Goal: Task Accomplishment & Management: Complete application form

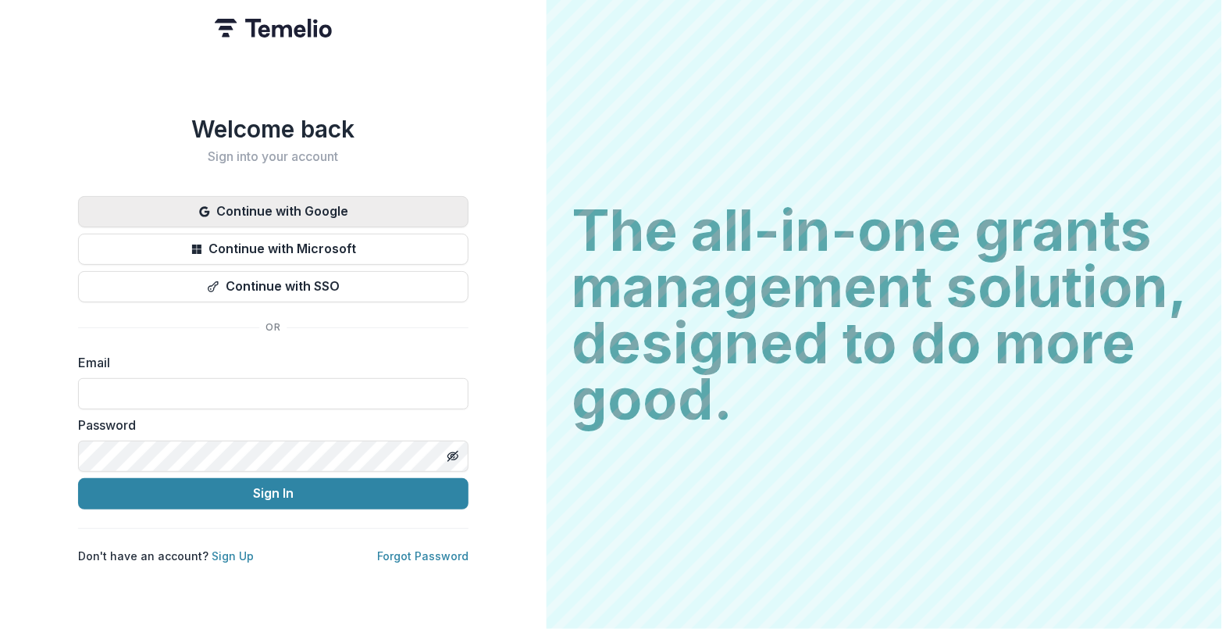
click at [331, 212] on button "Continue with Google" at bounding box center [273, 211] width 390 height 31
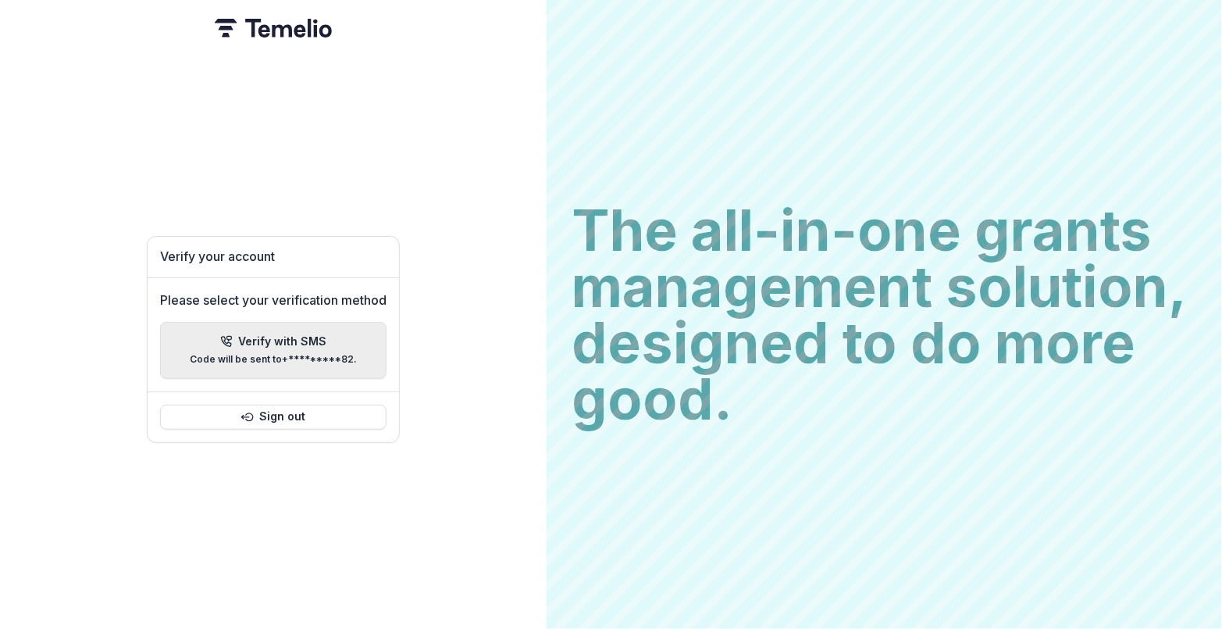
click at [260, 337] on p "Verify with SMS" at bounding box center [283, 341] width 88 height 13
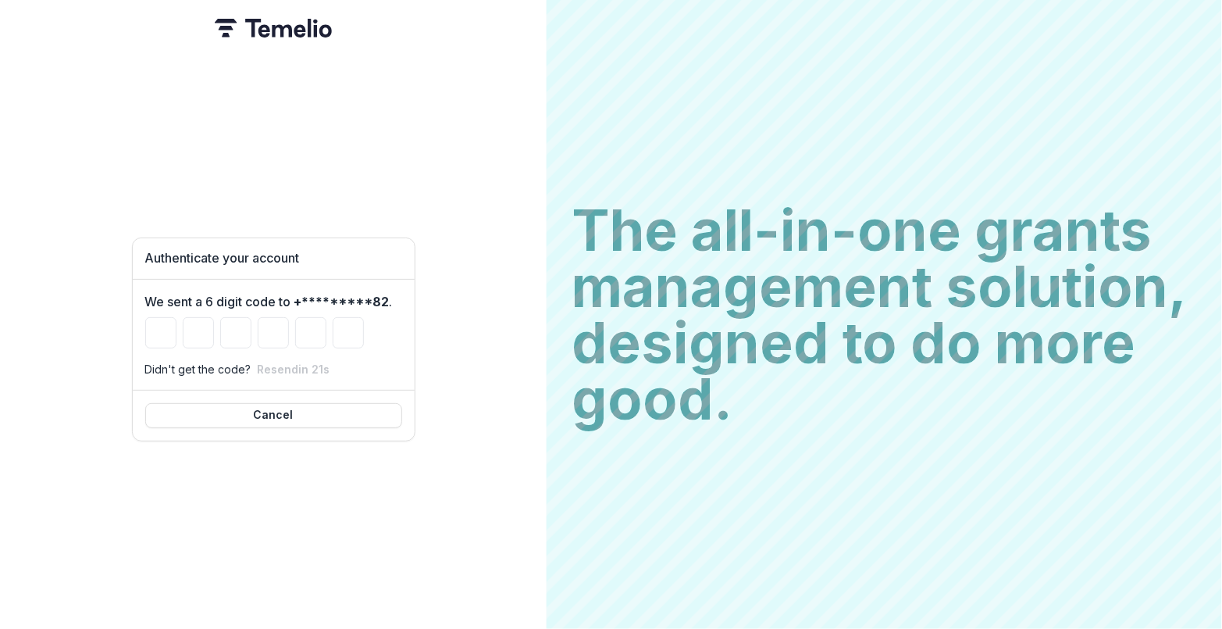
type input "*"
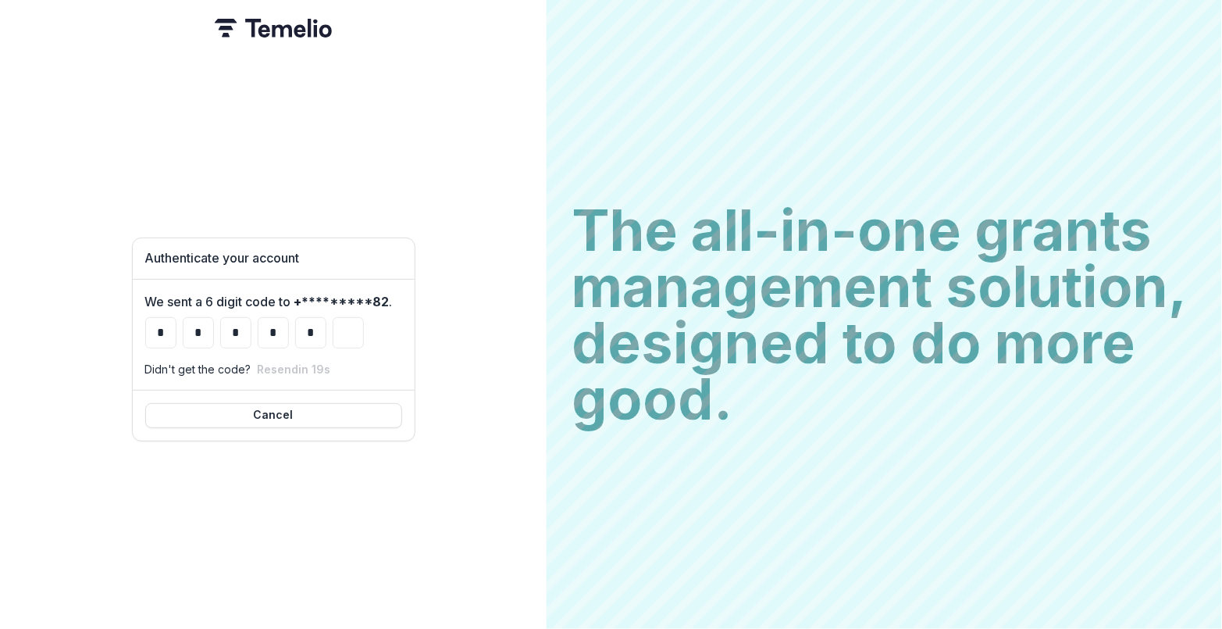
type input "*"
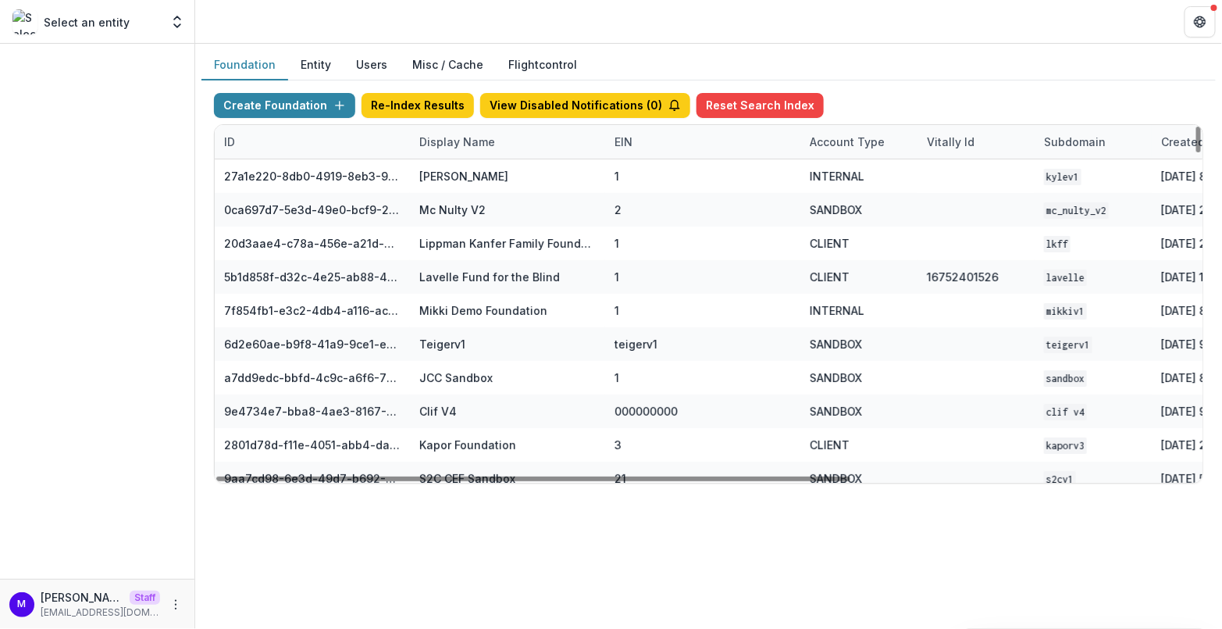
click at [457, 140] on div "Display Name" at bounding box center [457, 142] width 94 height 16
click at [486, 177] on input at bounding box center [505, 175] width 187 height 25
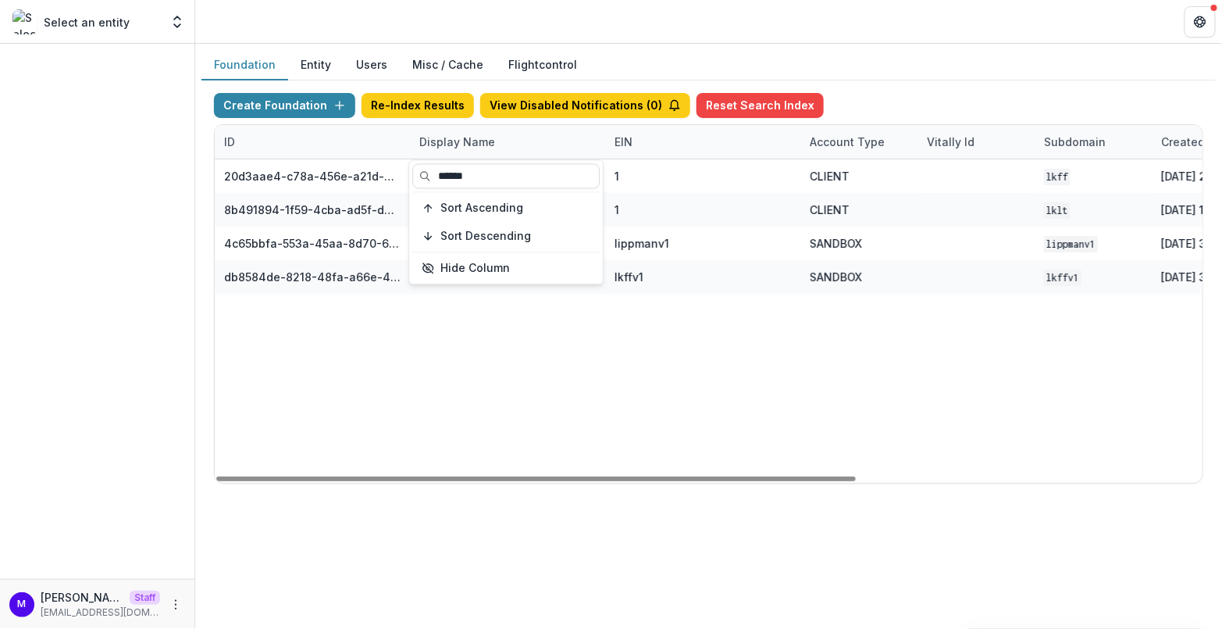
type input "******"
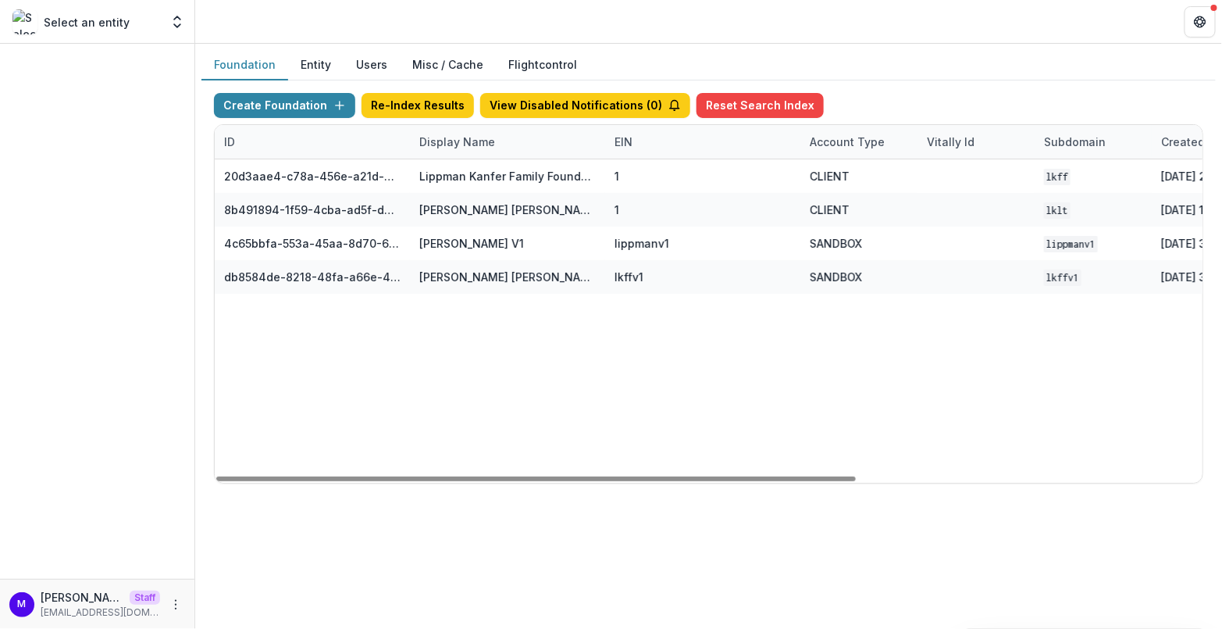
click at [876, 61] on div "Foundation Entity Users Misc / Cache Flightcontrol" at bounding box center [708, 65] width 1014 height 30
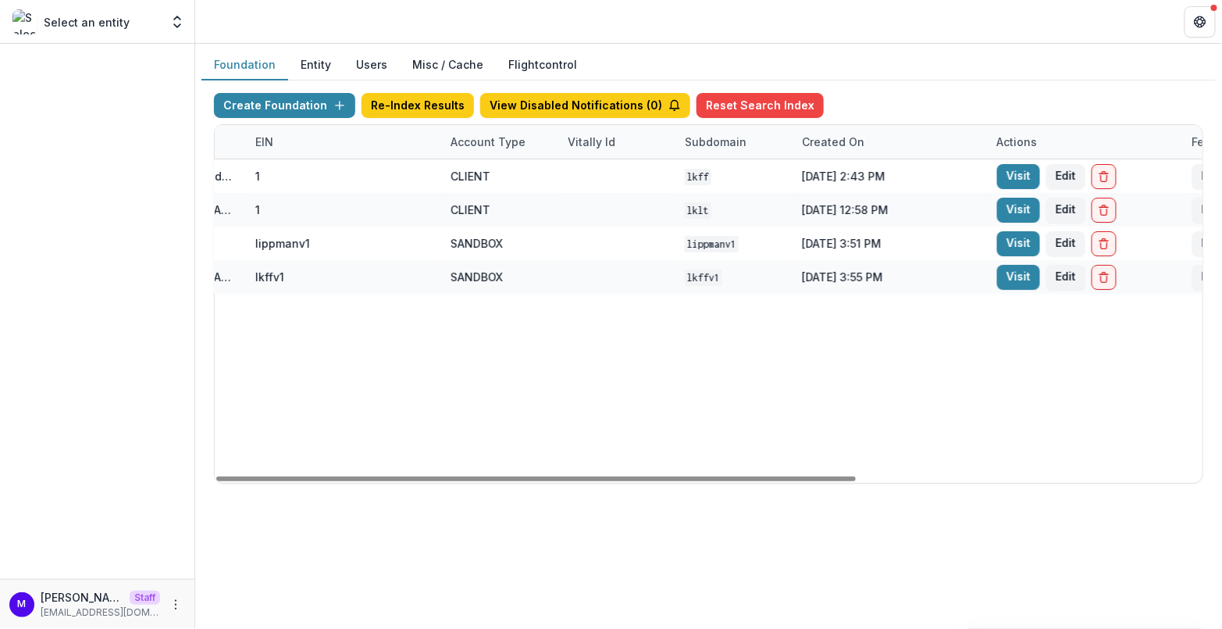
scroll to position [0, 533]
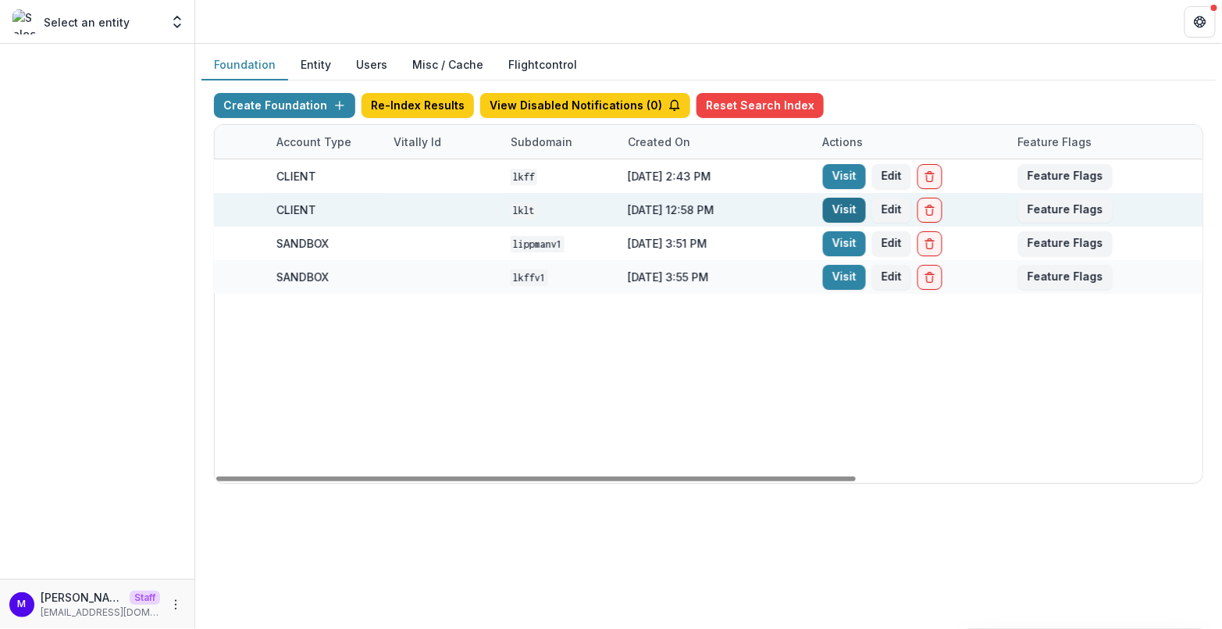
click at [843, 205] on link "Visit" at bounding box center [844, 210] width 43 height 25
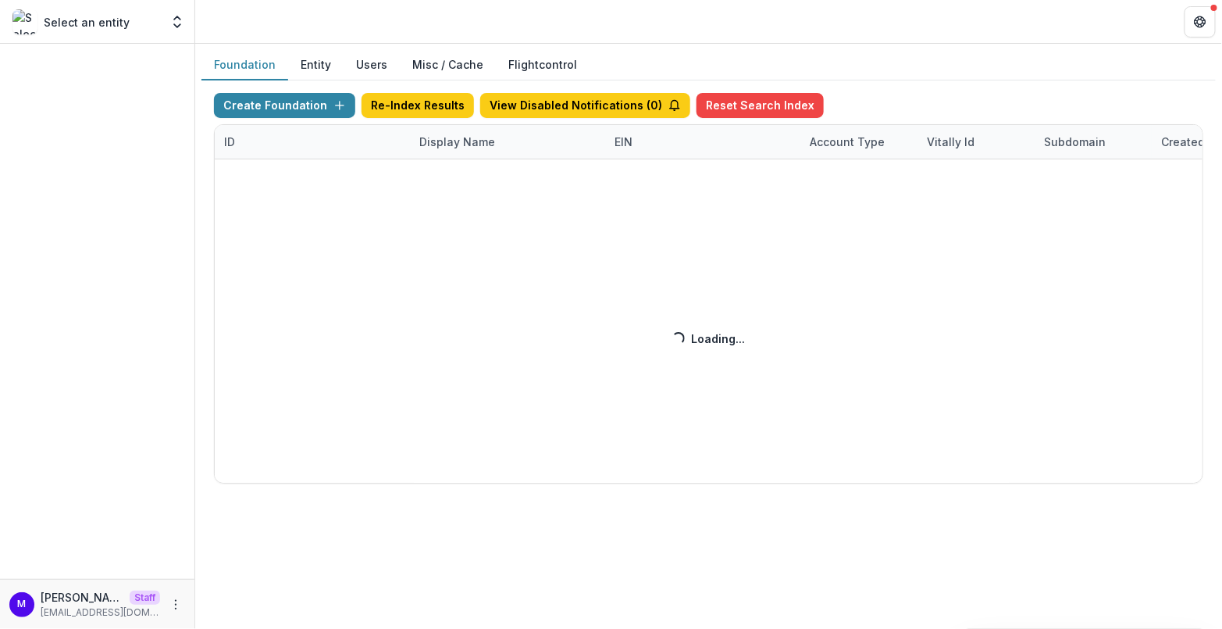
click at [451, 139] on div "Create Foundation Re-Index Results View Disabled Notifications ( 0 ) Reset Sear…" at bounding box center [708, 288] width 989 height 390
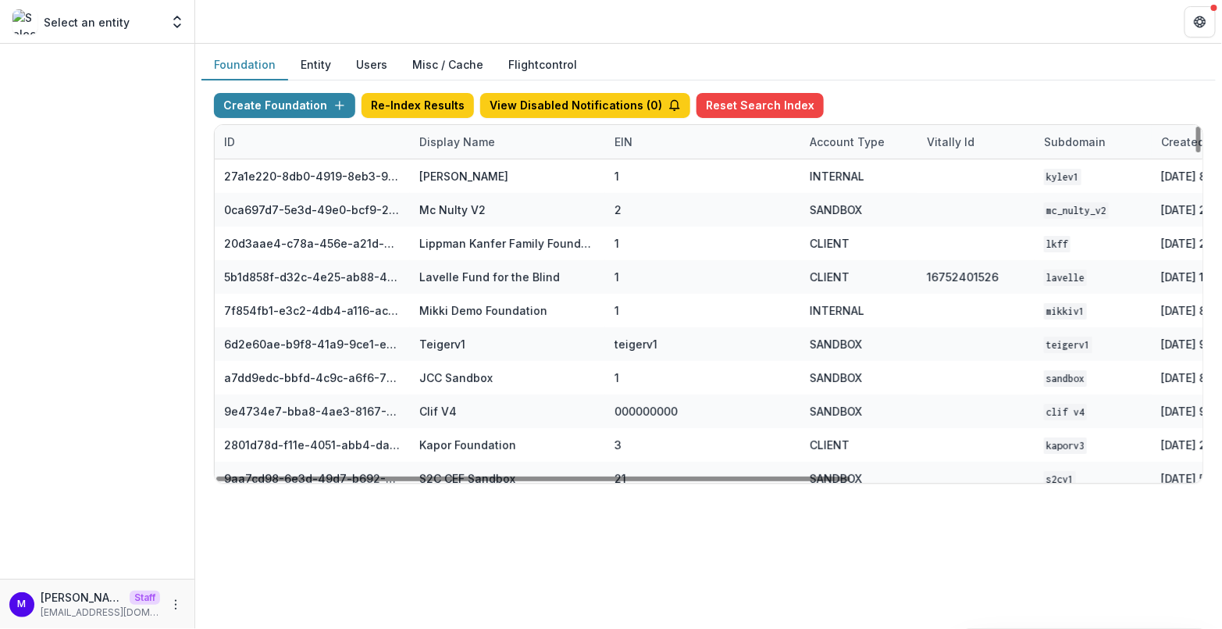
click at [450, 135] on div "Display Name" at bounding box center [457, 142] width 94 height 16
click at [450, 180] on input at bounding box center [505, 175] width 187 height 25
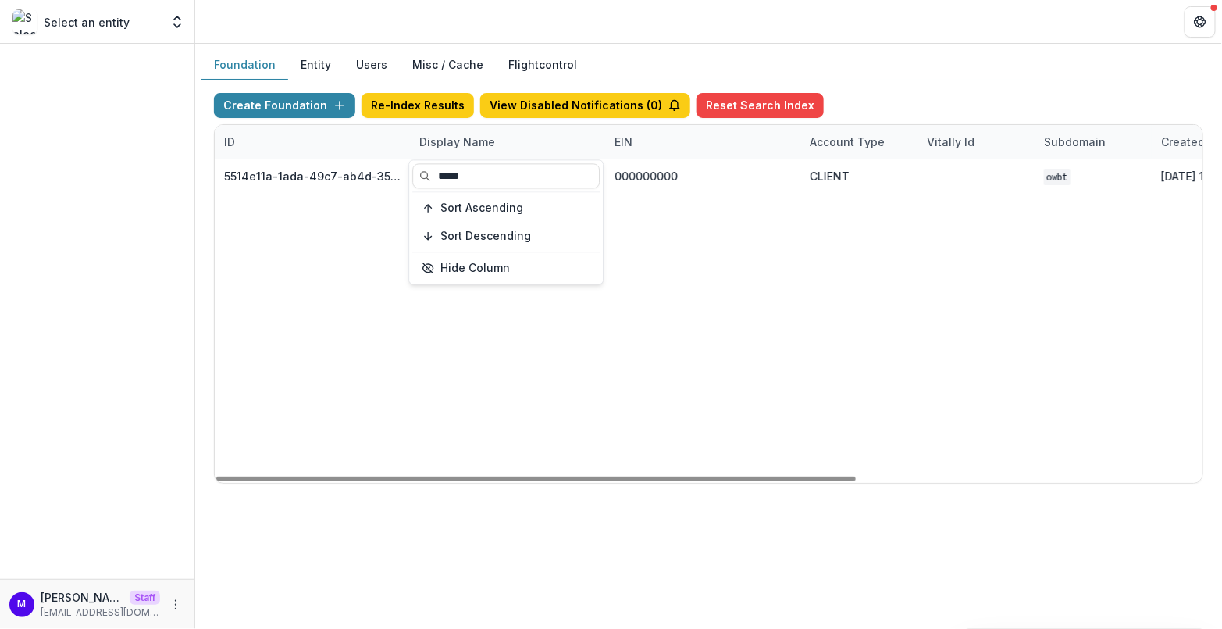
type input "*****"
click at [889, 25] on header at bounding box center [708, 21] width 1027 height 43
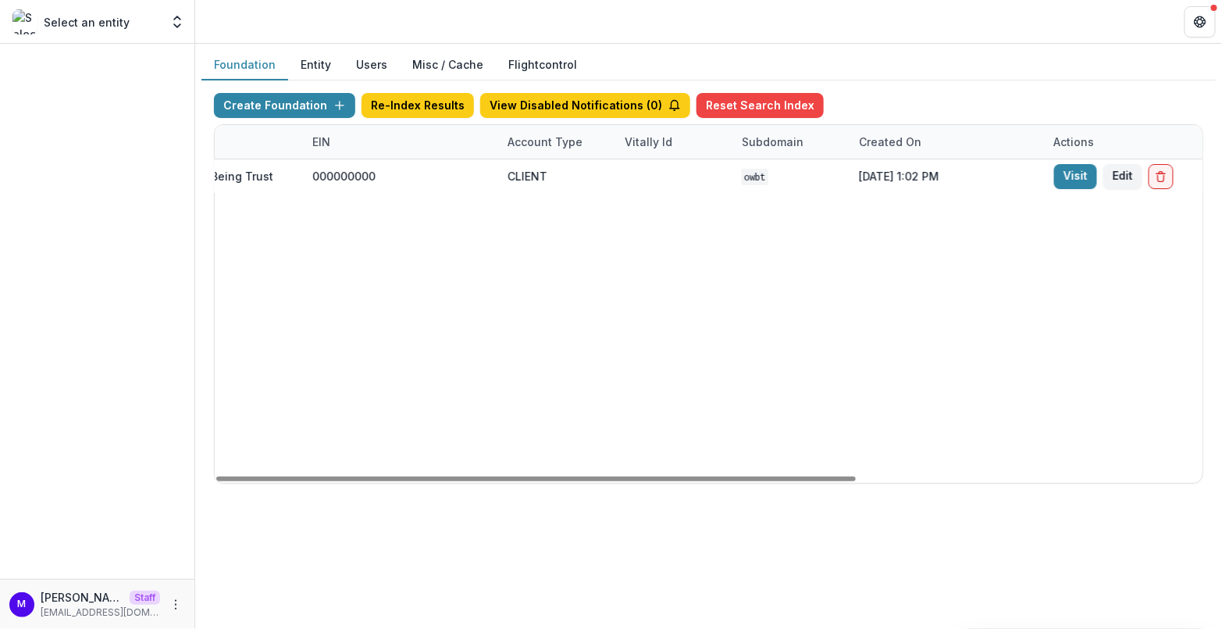
scroll to position [0, 533]
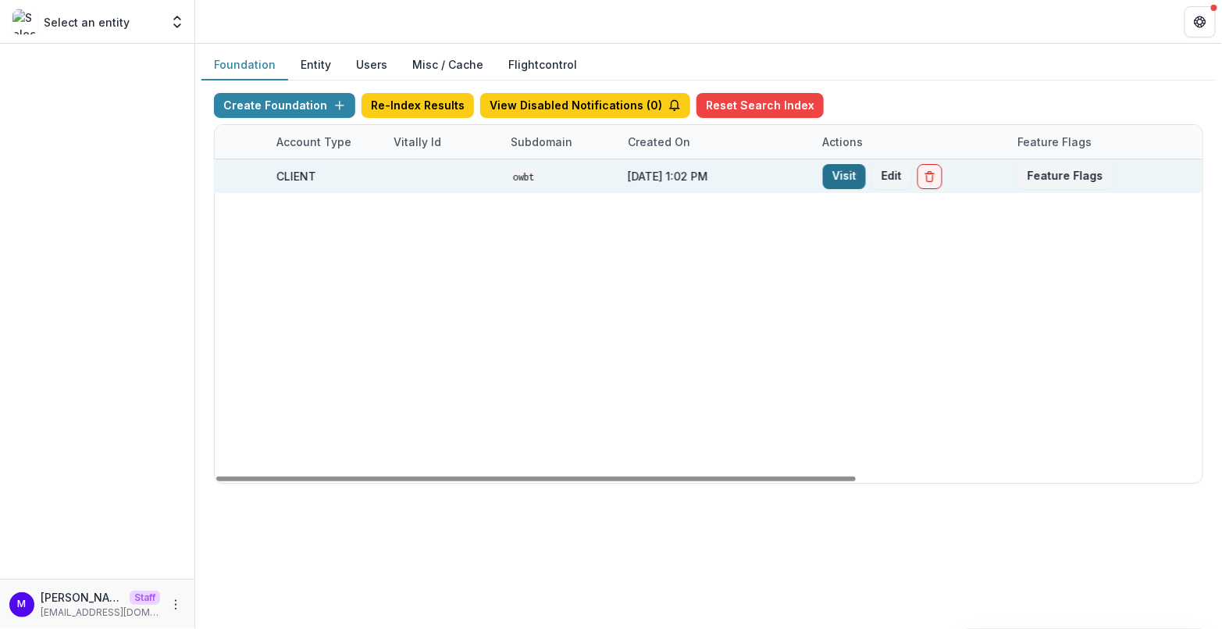
click at [837, 173] on link "Visit" at bounding box center [844, 176] width 43 height 25
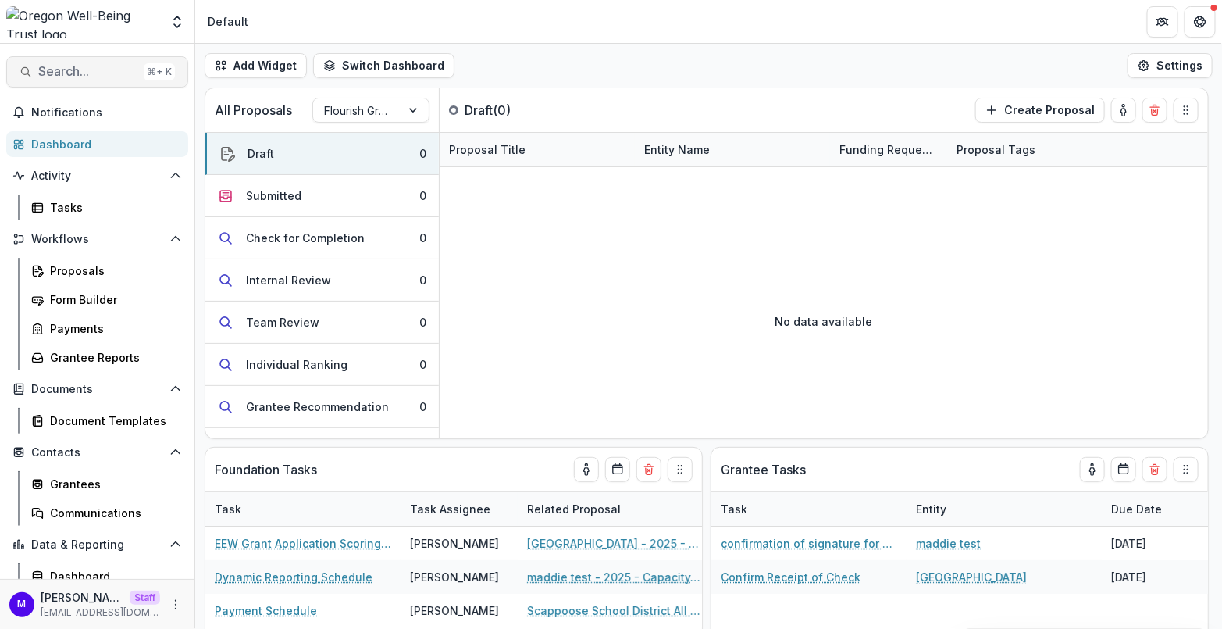
click at [87, 74] on span "Search..." at bounding box center [87, 71] width 99 height 15
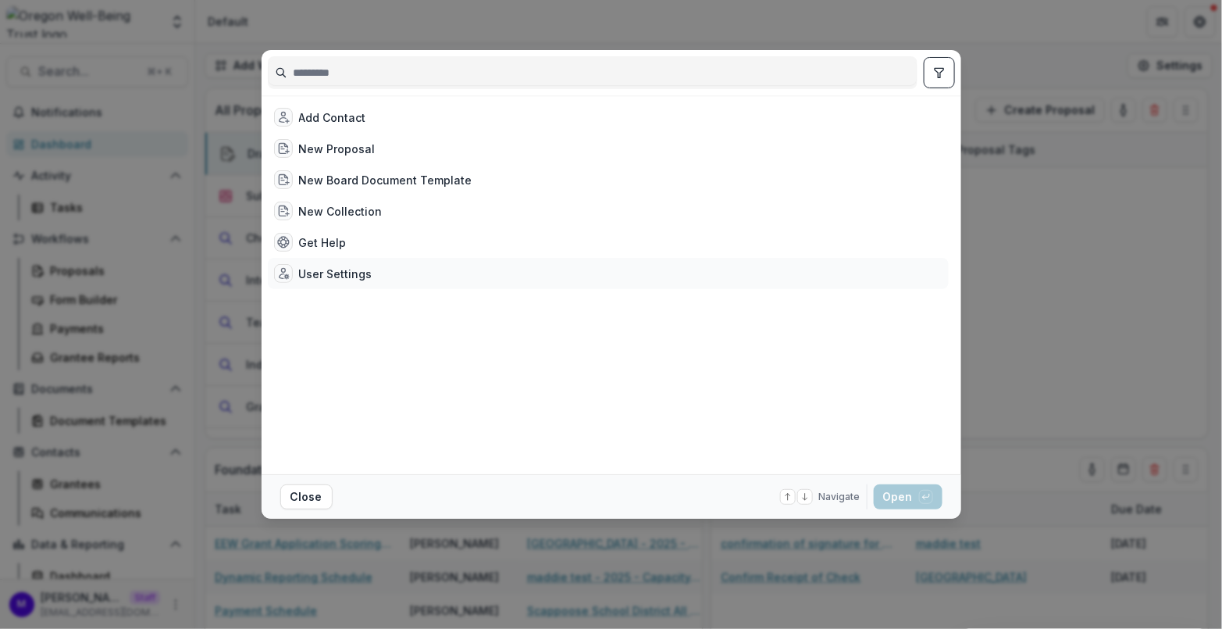
click at [347, 269] on div "User Settings" at bounding box center [335, 274] width 73 height 16
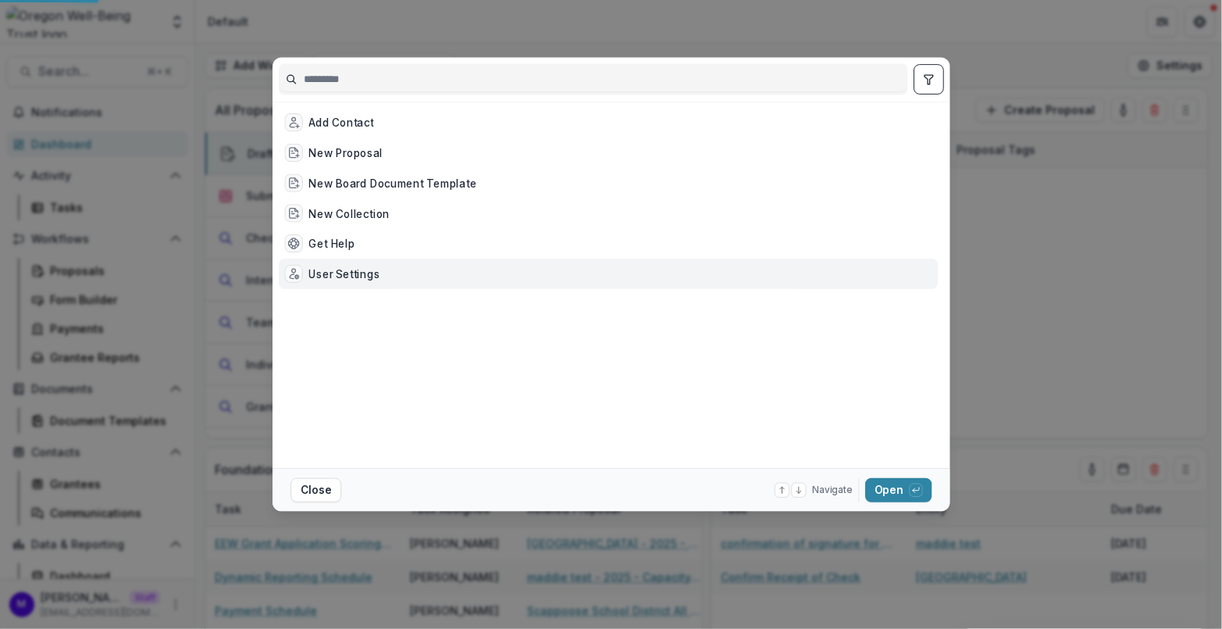
select select "**********"
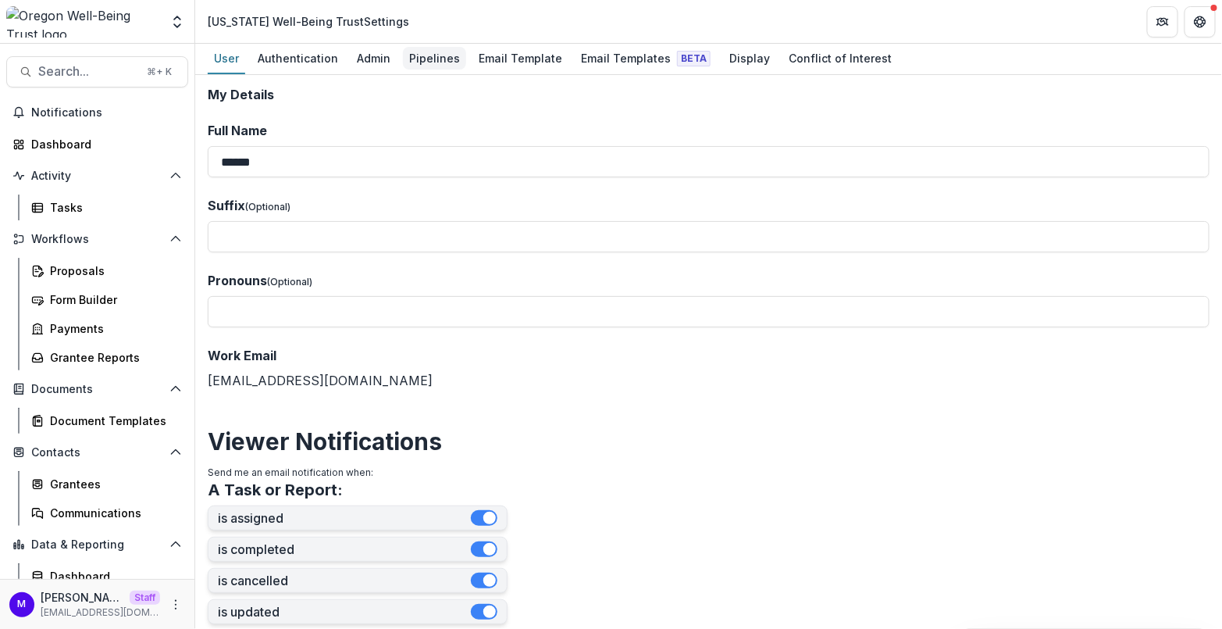
click at [432, 59] on div "Pipelines" at bounding box center [434, 58] width 63 height 23
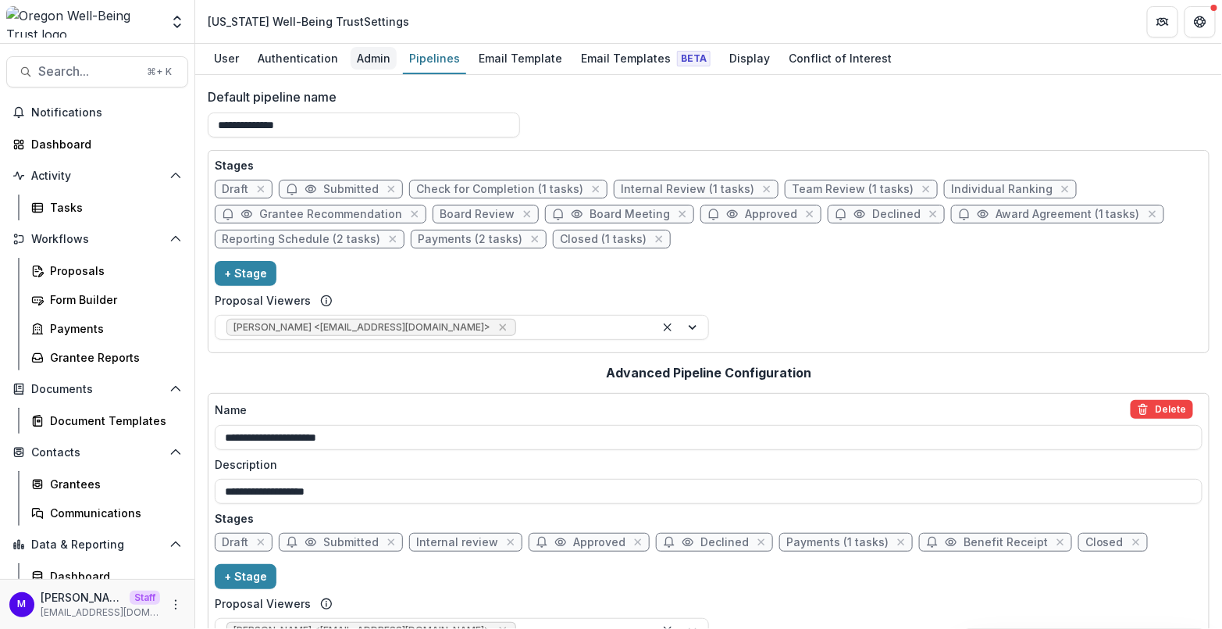
click at [382, 59] on div "Admin" at bounding box center [374, 58] width 46 height 23
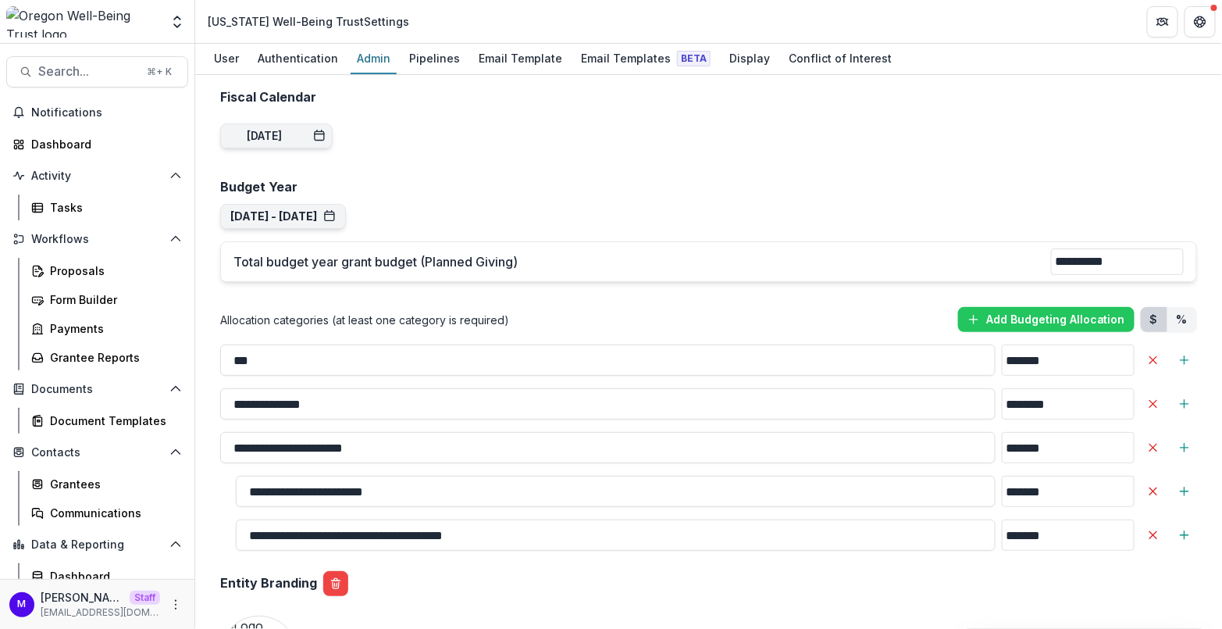
scroll to position [1304, 0]
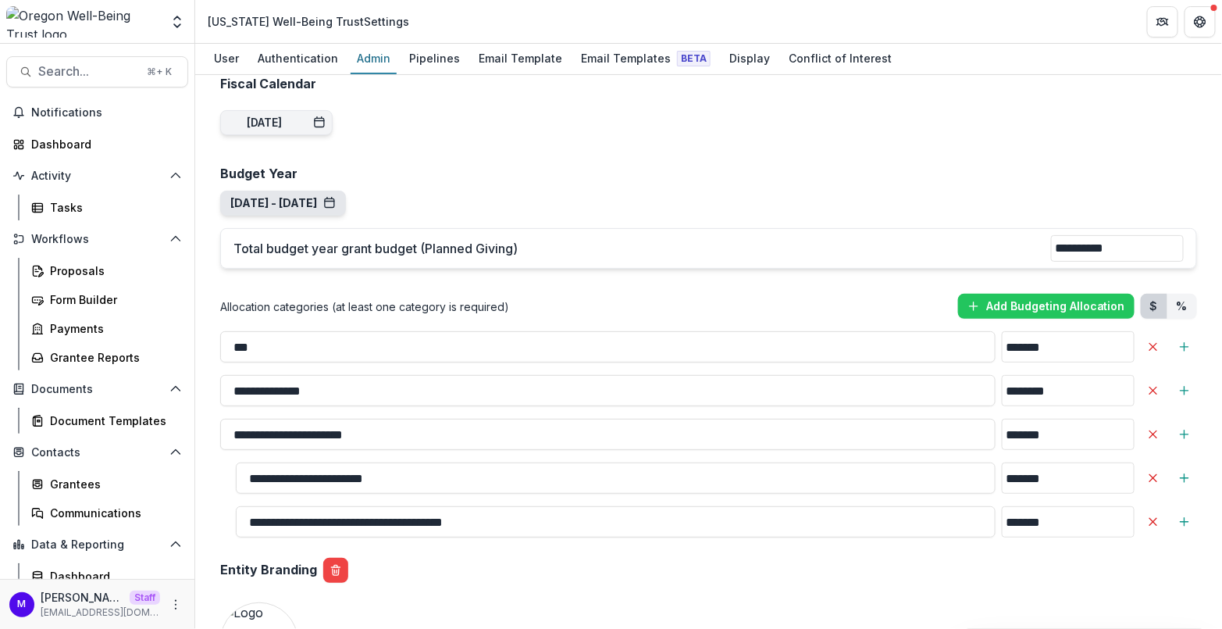
click at [336, 197] on button "[DATE] - [DATE]" at bounding box center [282, 203] width 105 height 13
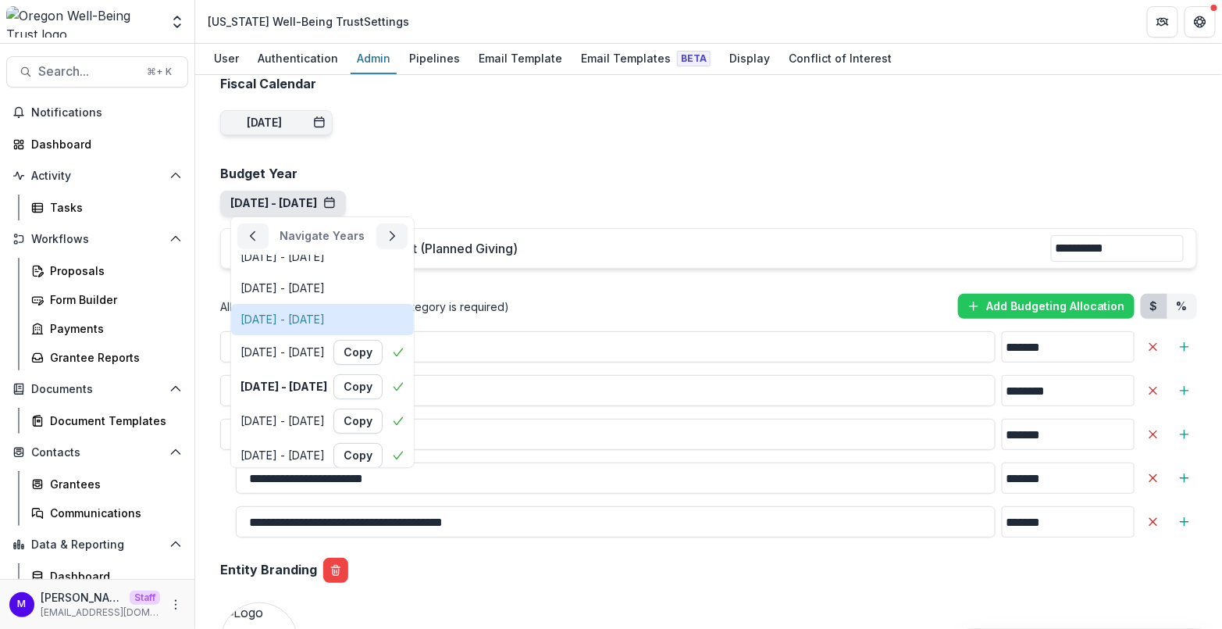
scroll to position [53, 0]
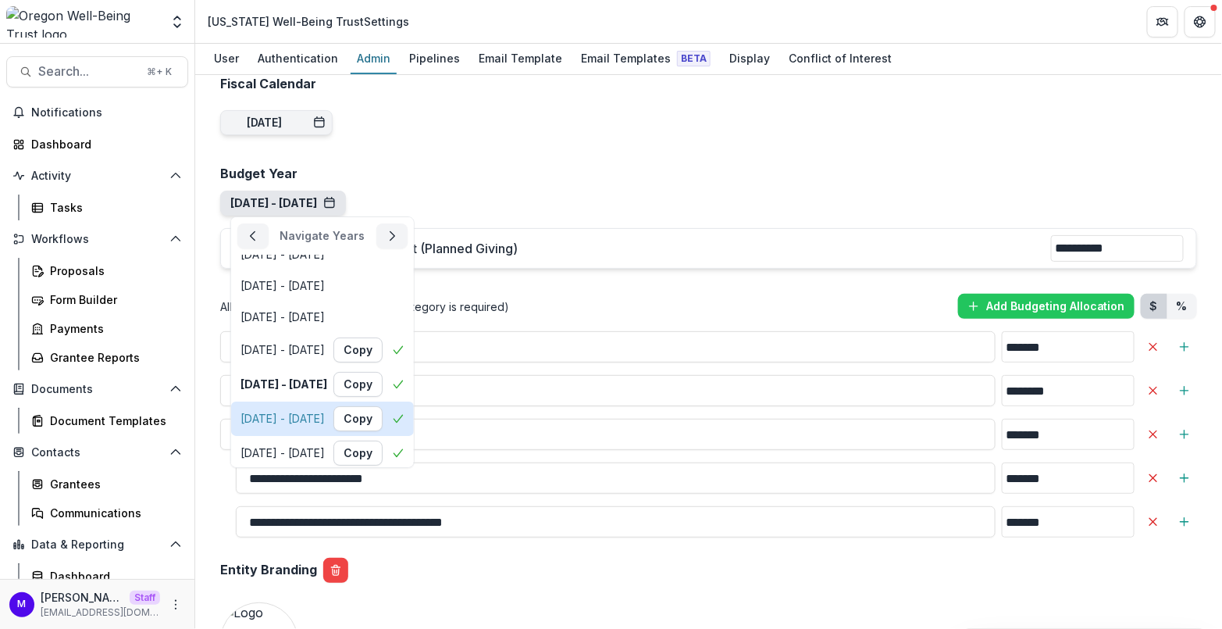
click at [325, 412] on div "[DATE] - [DATE]" at bounding box center [283, 418] width 84 height 13
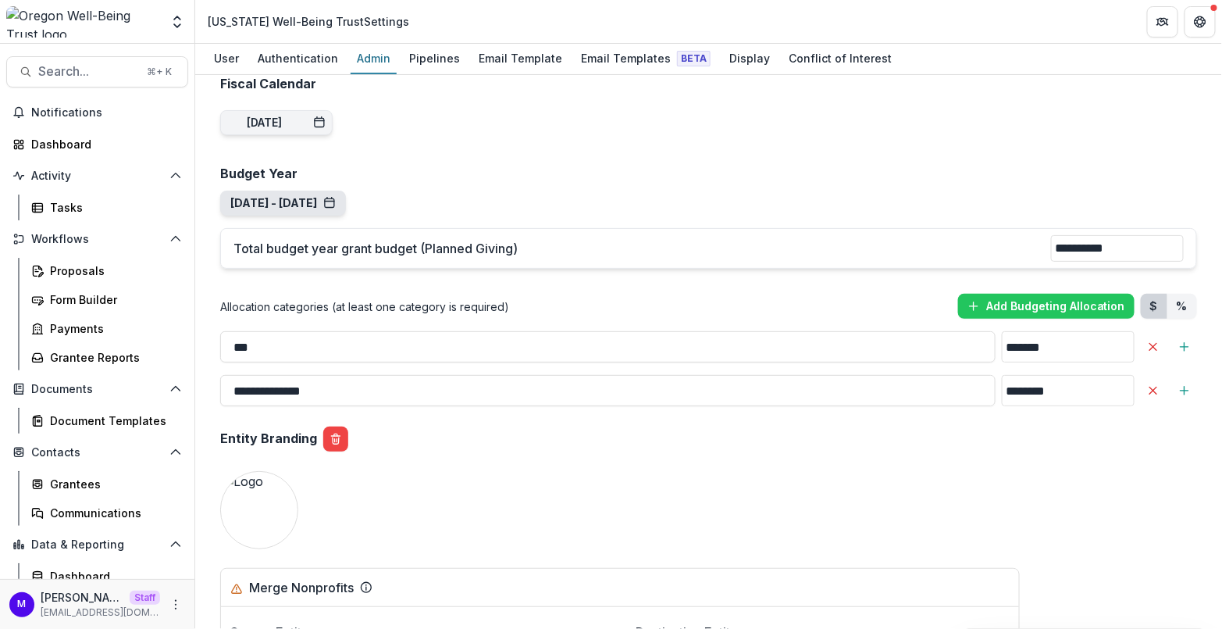
click at [336, 197] on button "[DATE] - [DATE]" at bounding box center [282, 203] width 105 height 13
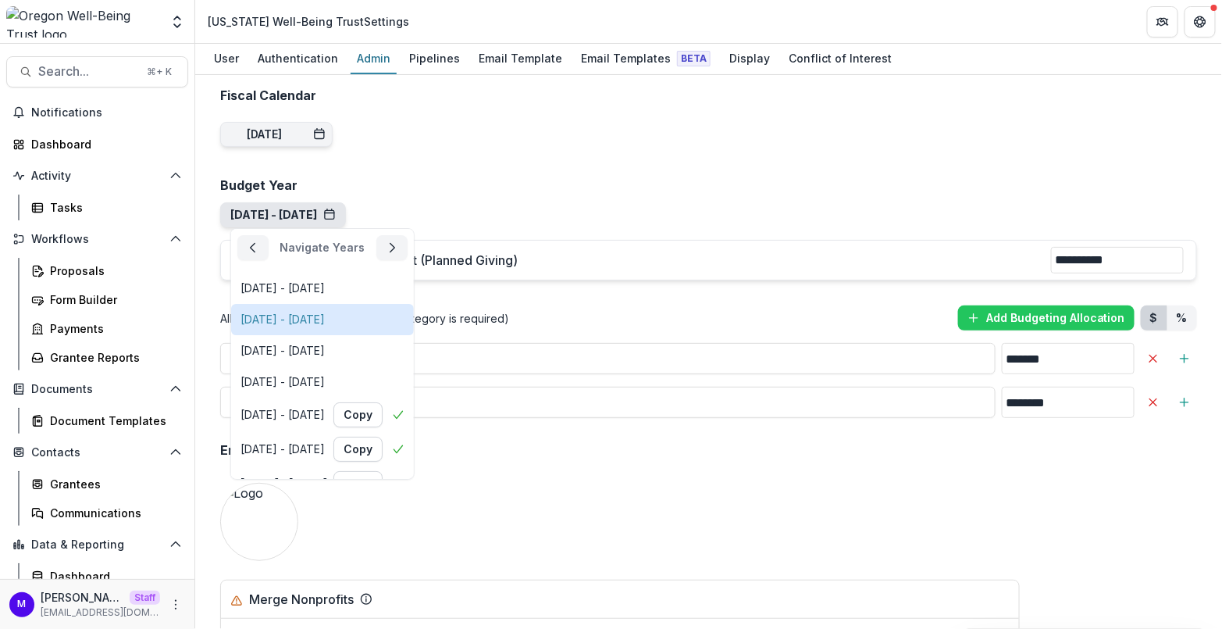
scroll to position [1291, 0]
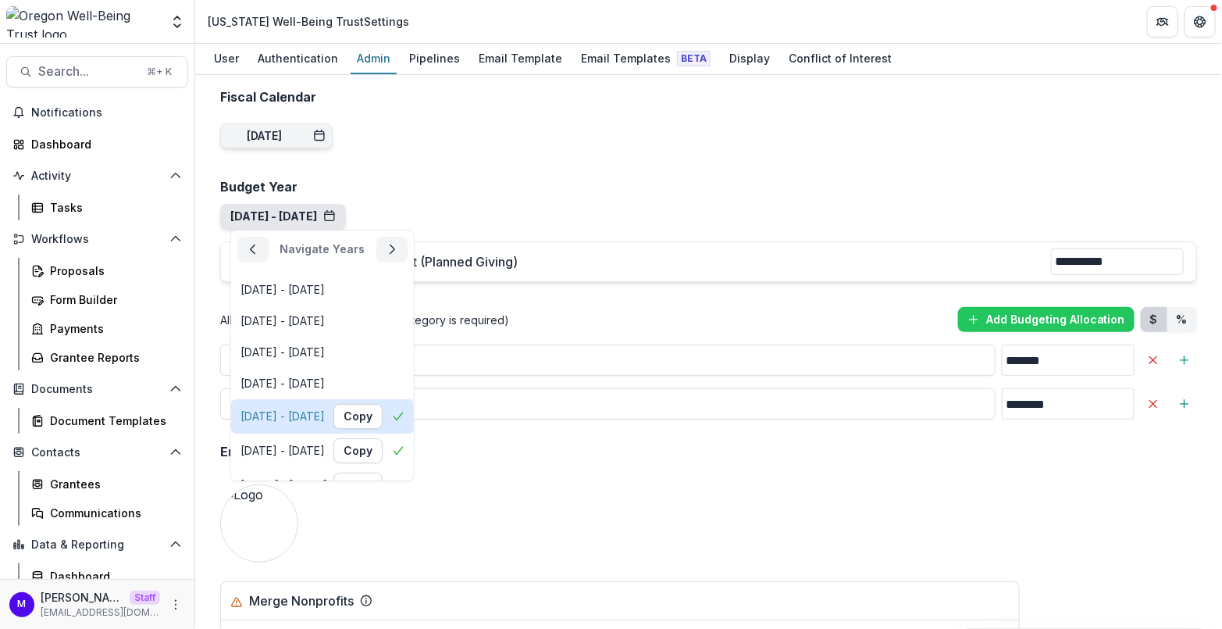
click at [351, 404] on div "Jul 1, 2024 - Jun 30, 2025 Copy" at bounding box center [323, 416] width 164 height 25
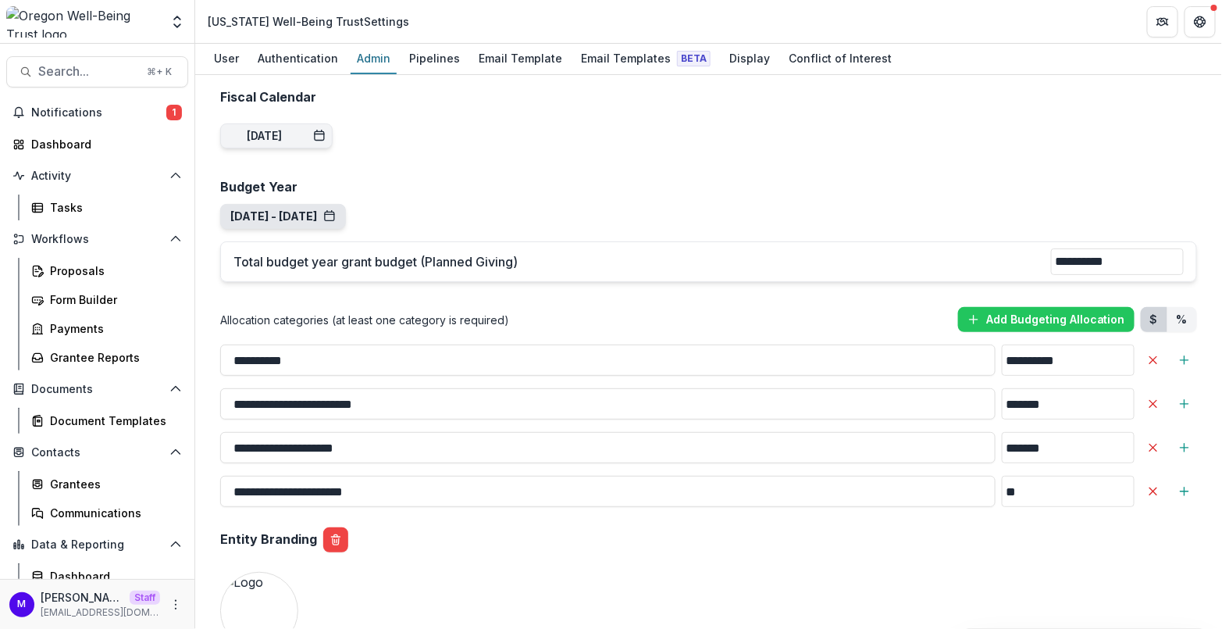
click at [330, 210] on button "[DATE] - [DATE]" at bounding box center [282, 216] width 105 height 13
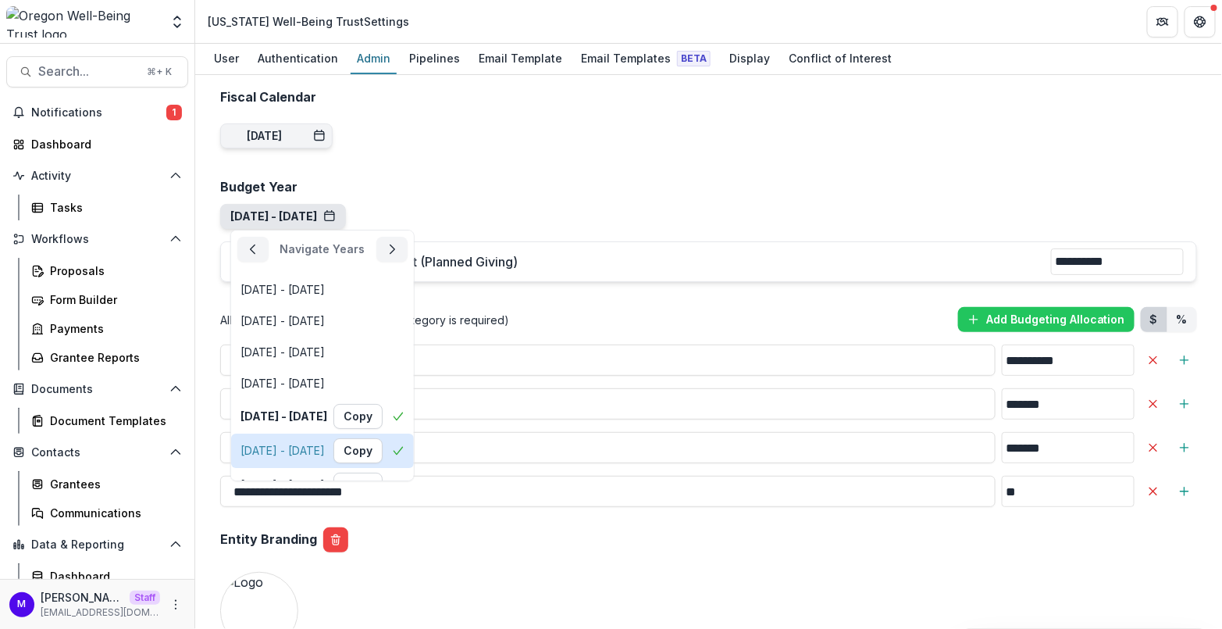
click at [325, 444] on div "[DATE] - [DATE]" at bounding box center [283, 450] width 84 height 13
type input "**********"
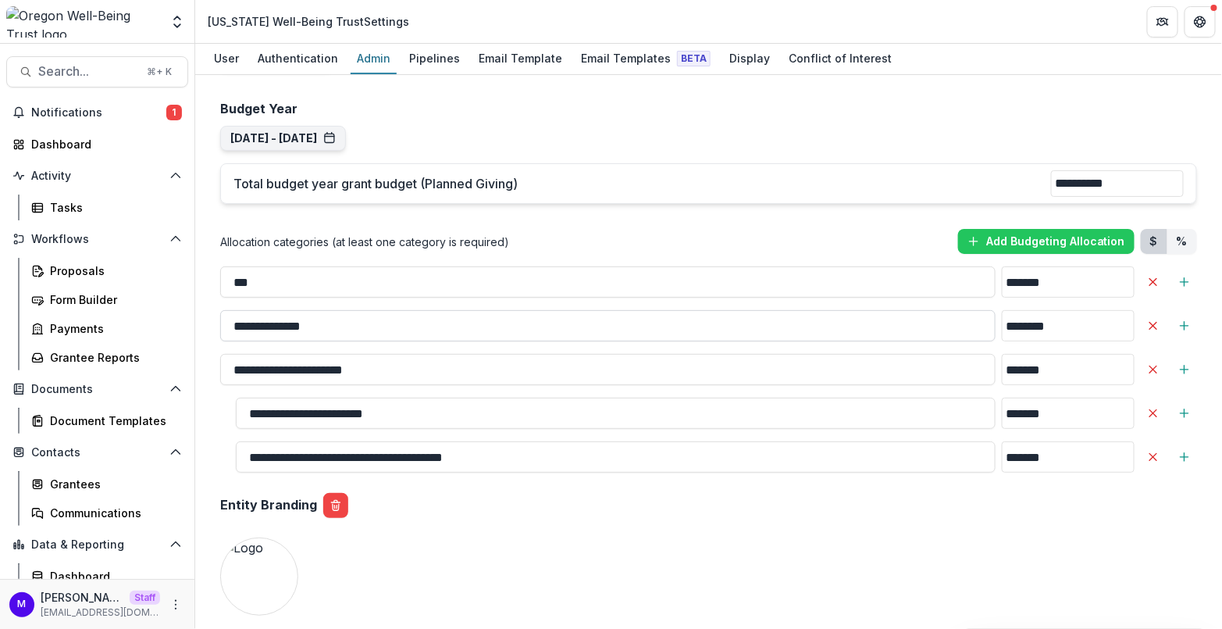
scroll to position [1367, 0]
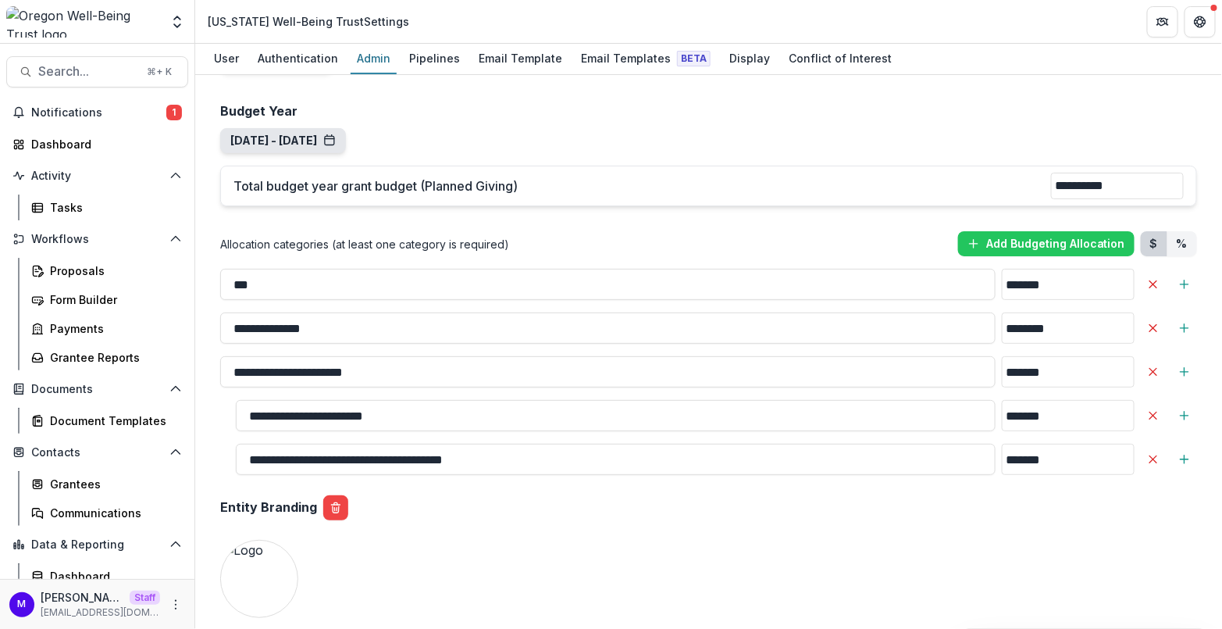
click at [336, 134] on button "[DATE] - [DATE]" at bounding box center [282, 140] width 105 height 13
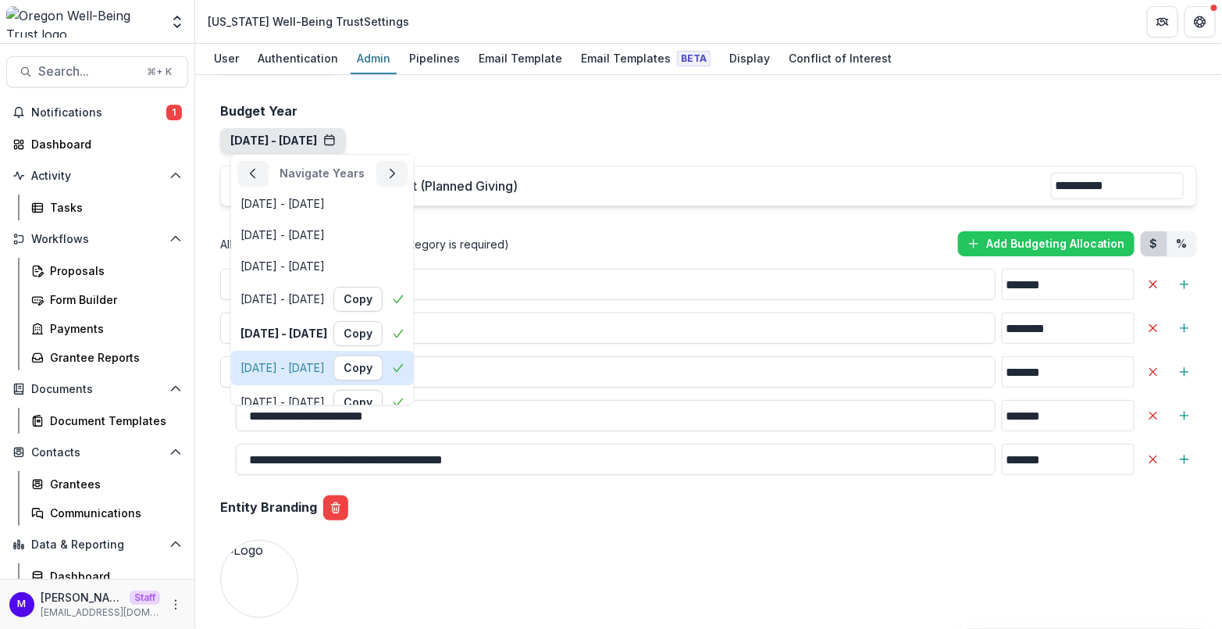
scroll to position [42, 0]
click at [325, 360] on div "[DATE] - [DATE]" at bounding box center [283, 366] width 84 height 13
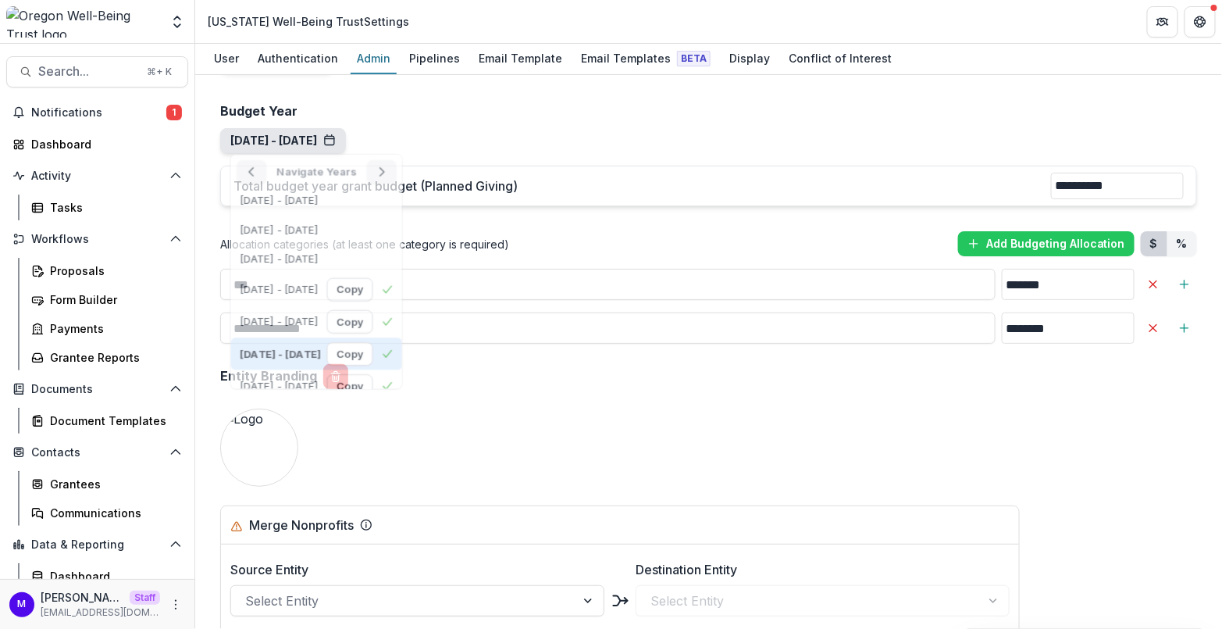
scroll to position [0, 0]
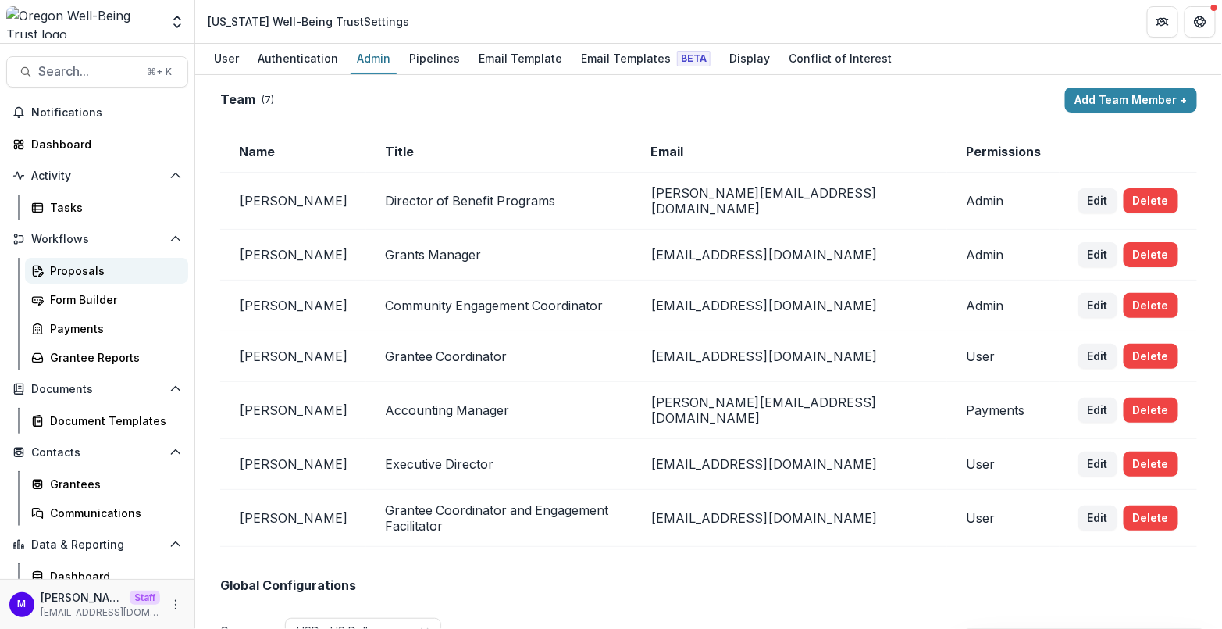
click at [83, 267] on div "Proposals" at bounding box center [113, 270] width 126 height 16
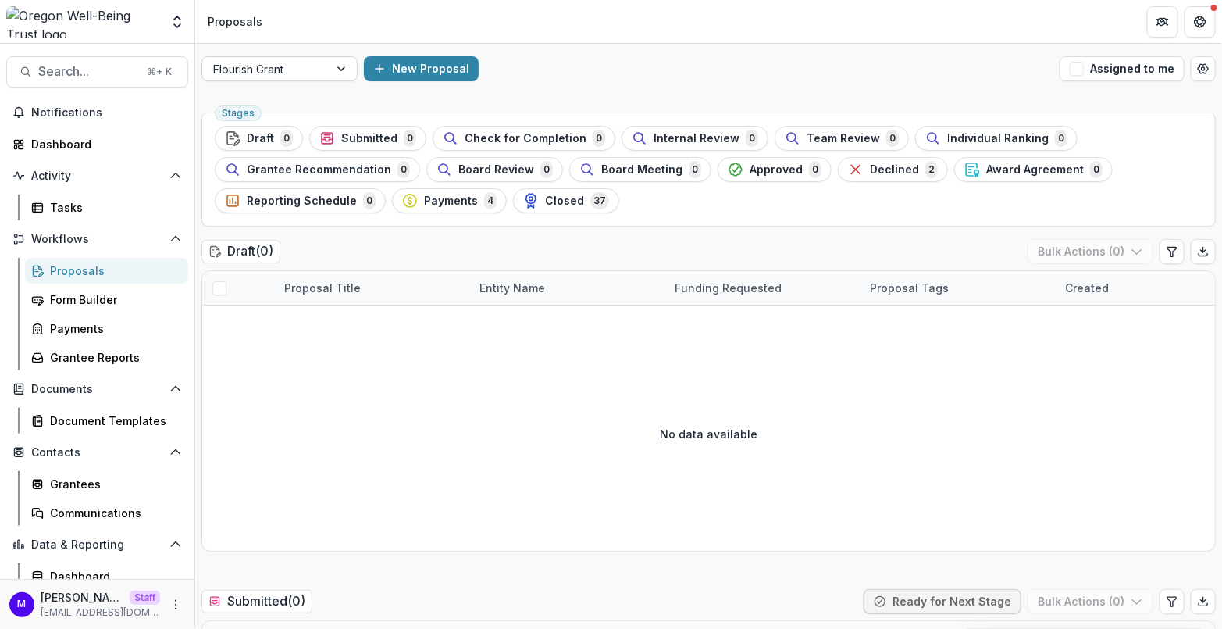
click at [314, 68] on div at bounding box center [265, 69] width 105 height 20
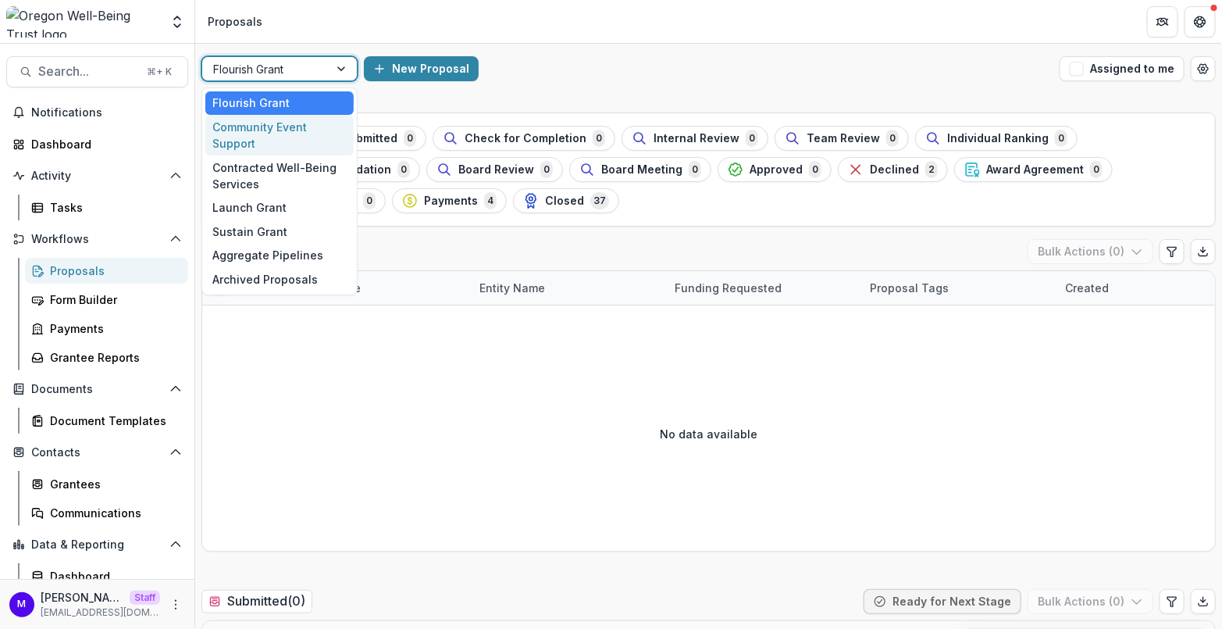
click at [293, 134] on div "Community Event Support" at bounding box center [279, 135] width 148 height 41
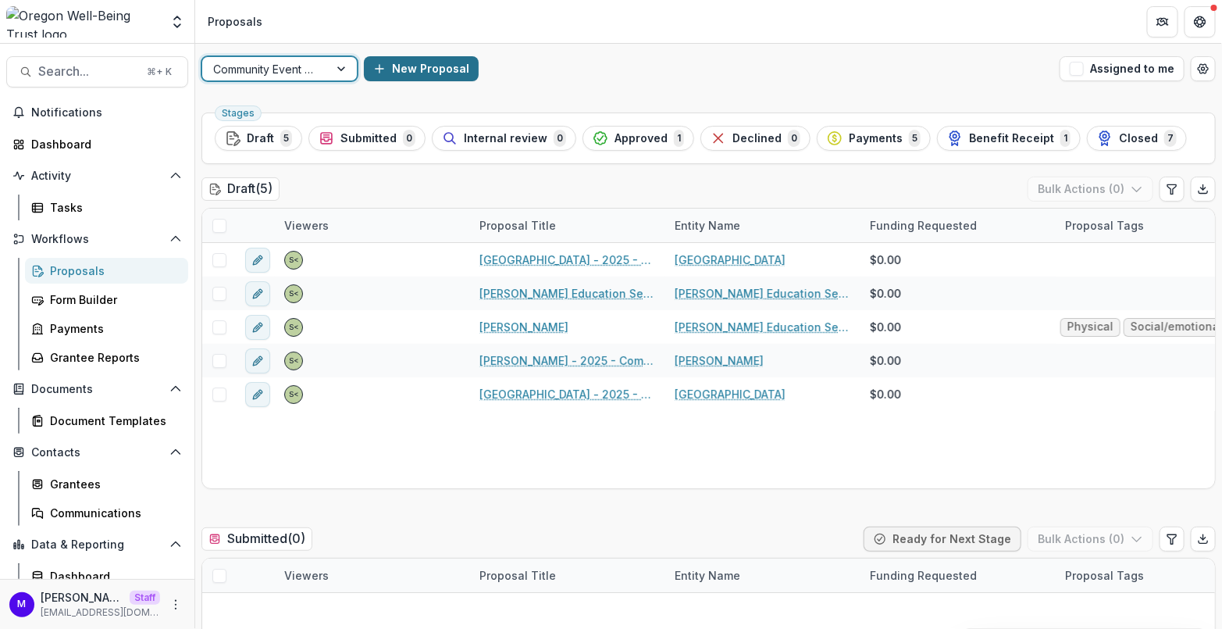
click at [440, 65] on button "New Proposal" at bounding box center [421, 68] width 115 height 25
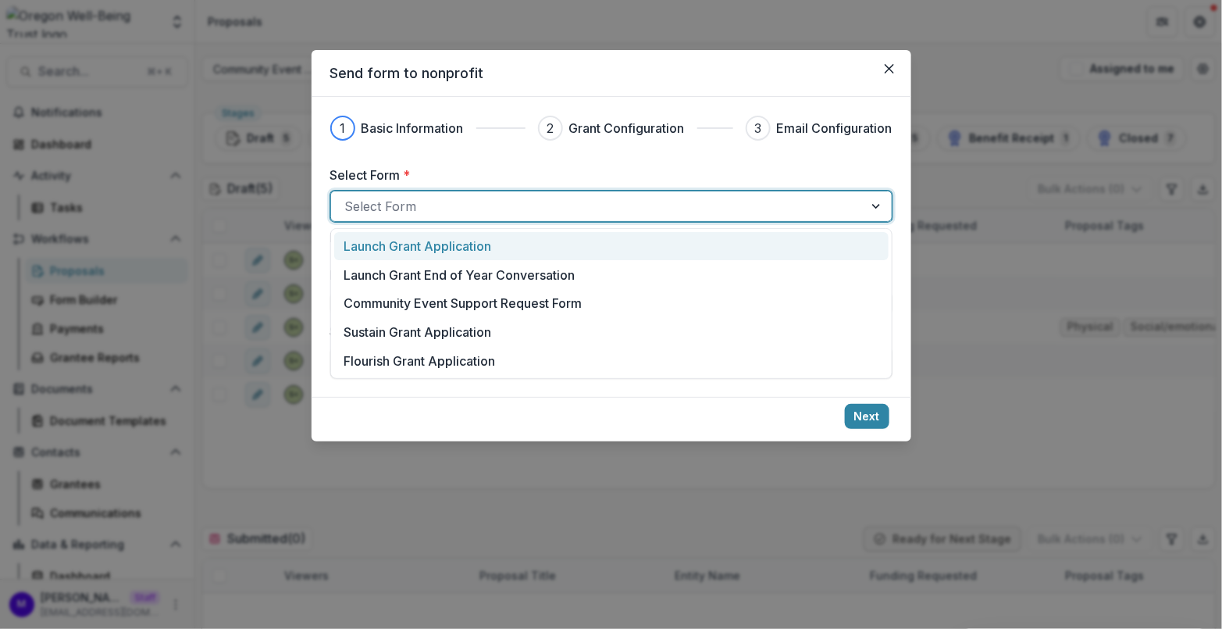
click at [433, 219] on div "Select Form" at bounding box center [611, 206] width 562 height 31
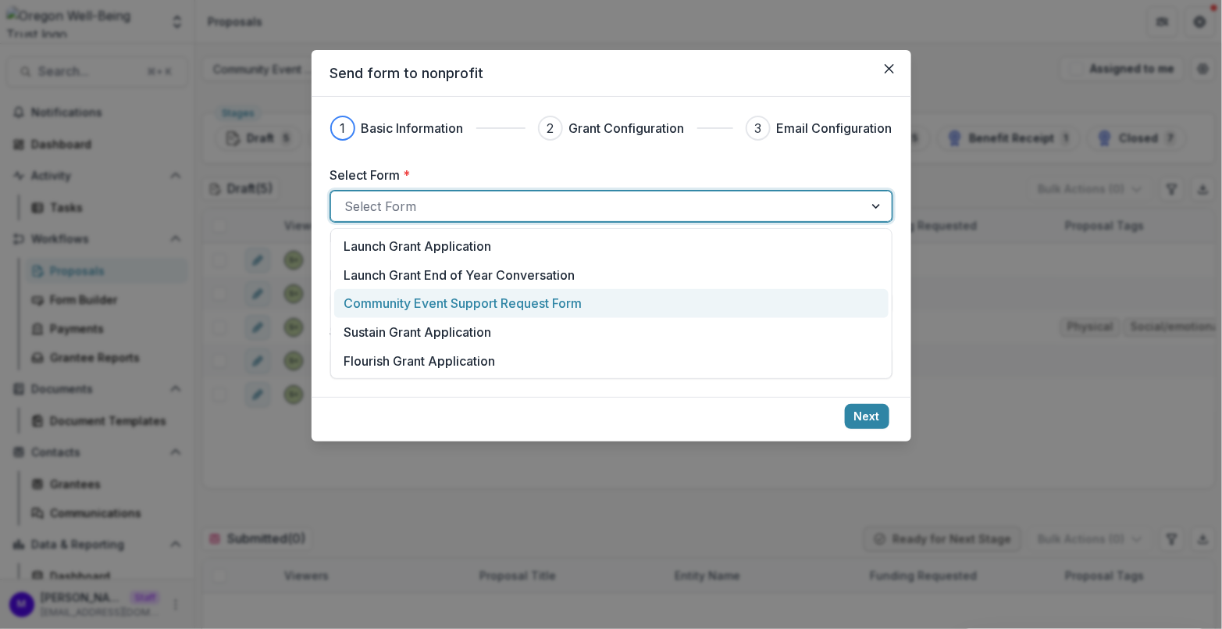
click at [445, 299] on p "Community Event Support Request Form" at bounding box center [463, 303] width 238 height 19
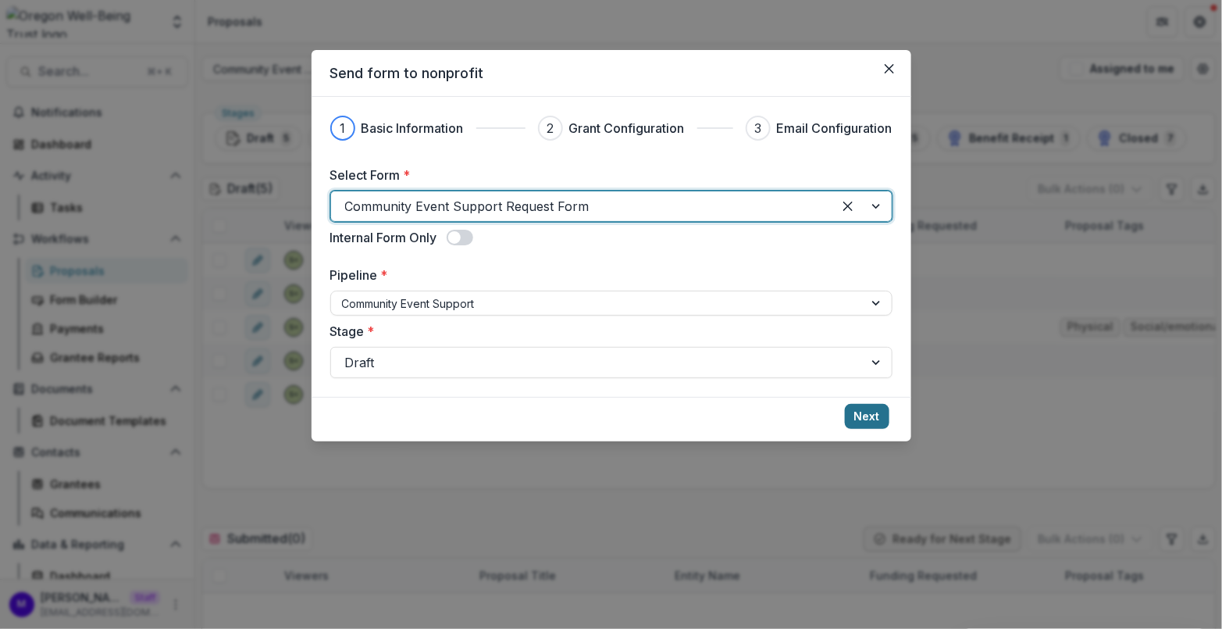
click at [872, 411] on button "Next" at bounding box center [867, 416] width 45 height 25
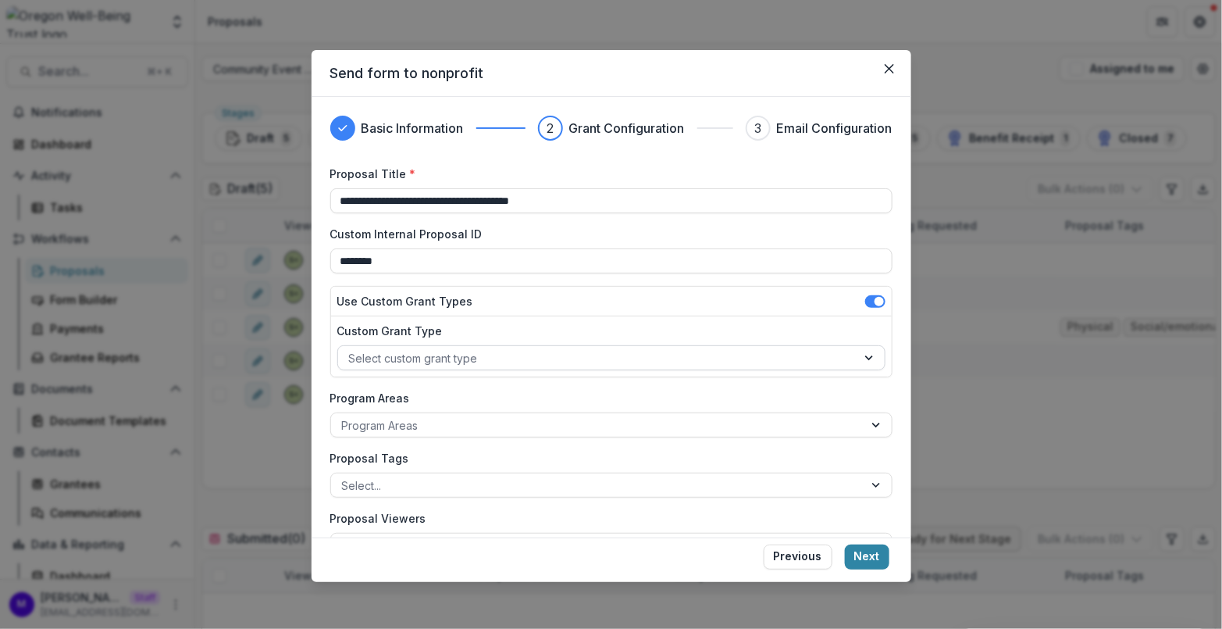
scroll to position [98, 0]
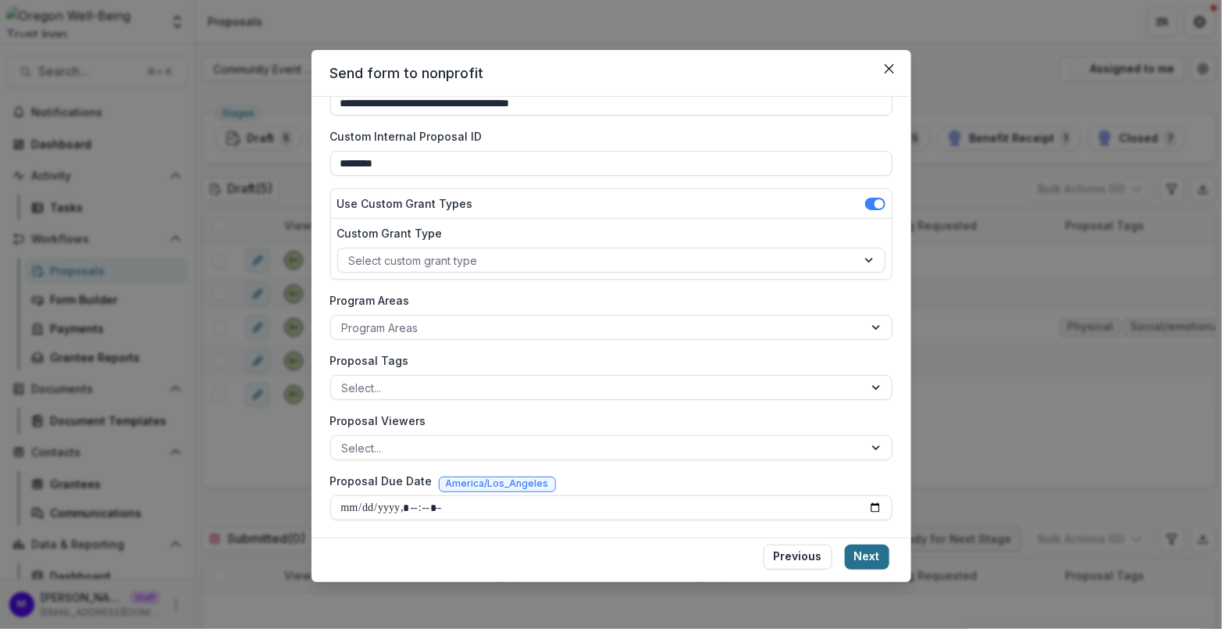
click at [868, 561] on button "Next" at bounding box center [867, 556] width 45 height 25
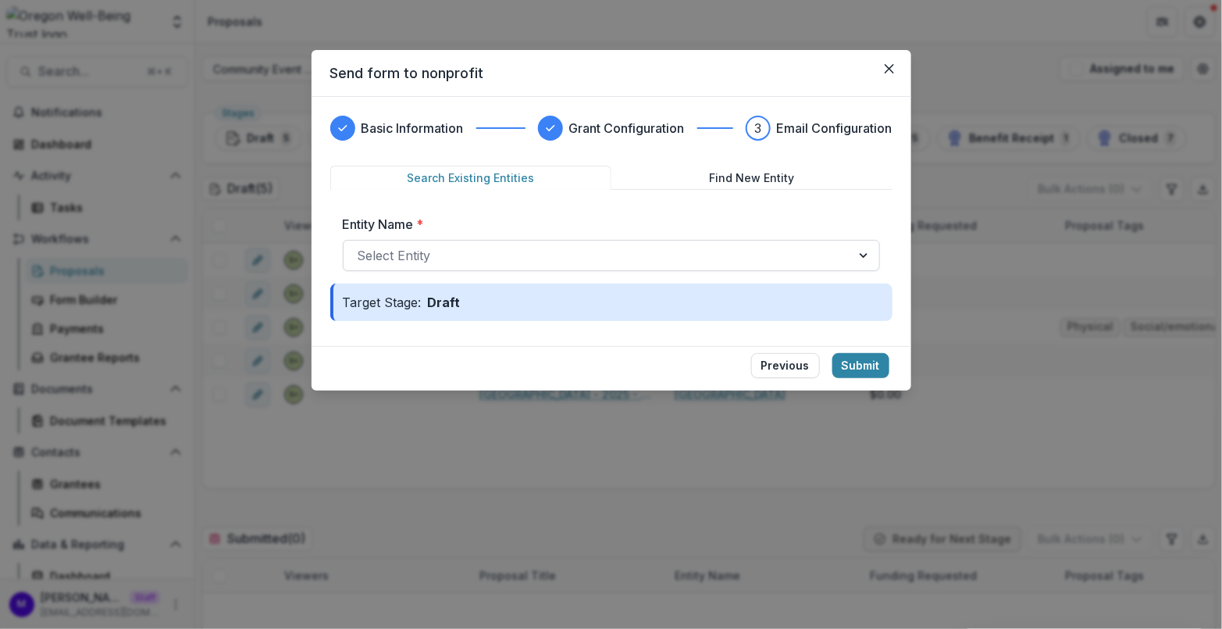
click at [531, 260] on div at bounding box center [597, 255] width 479 height 22
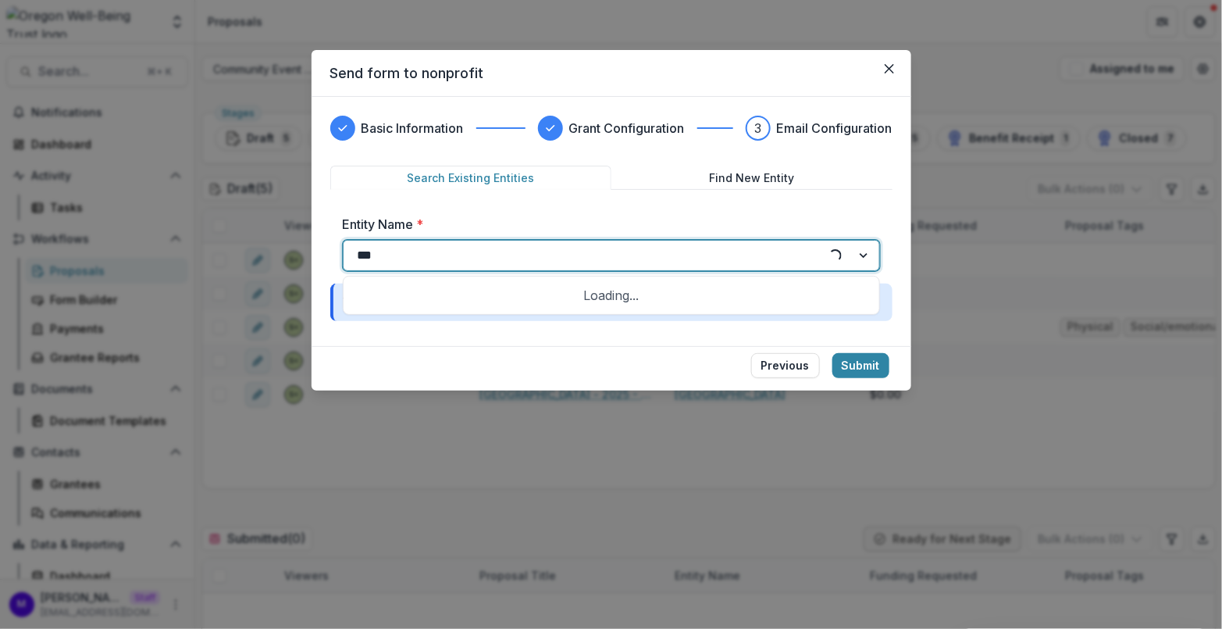
type input "****"
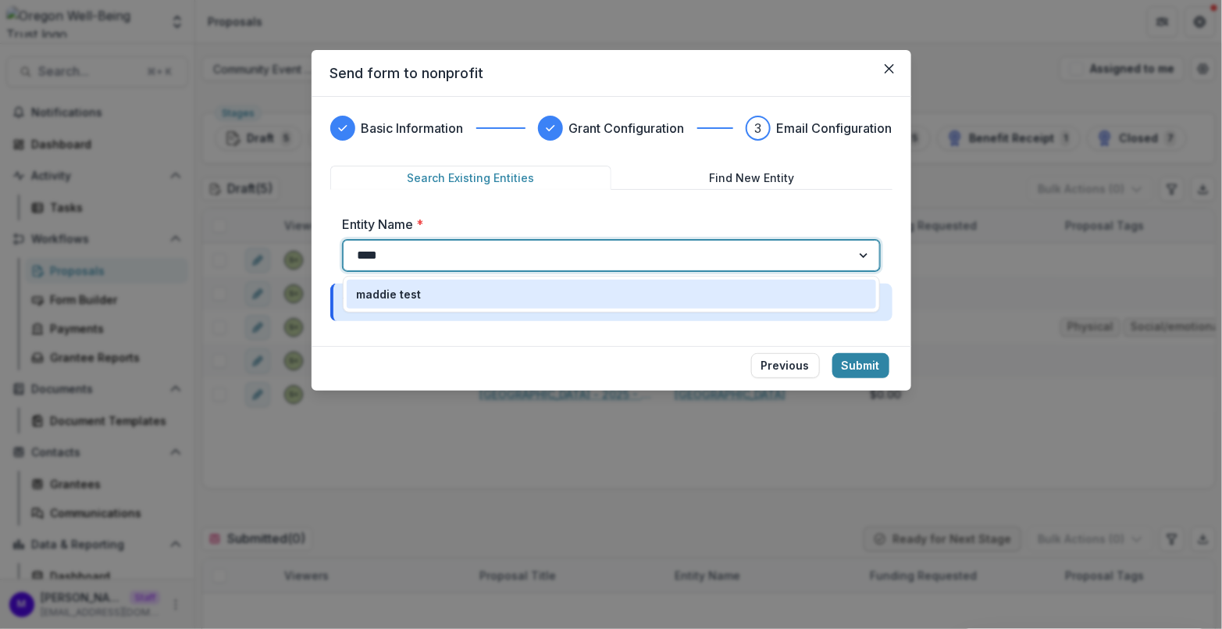
click at [492, 296] on div "maddie test" at bounding box center [611, 294] width 511 height 16
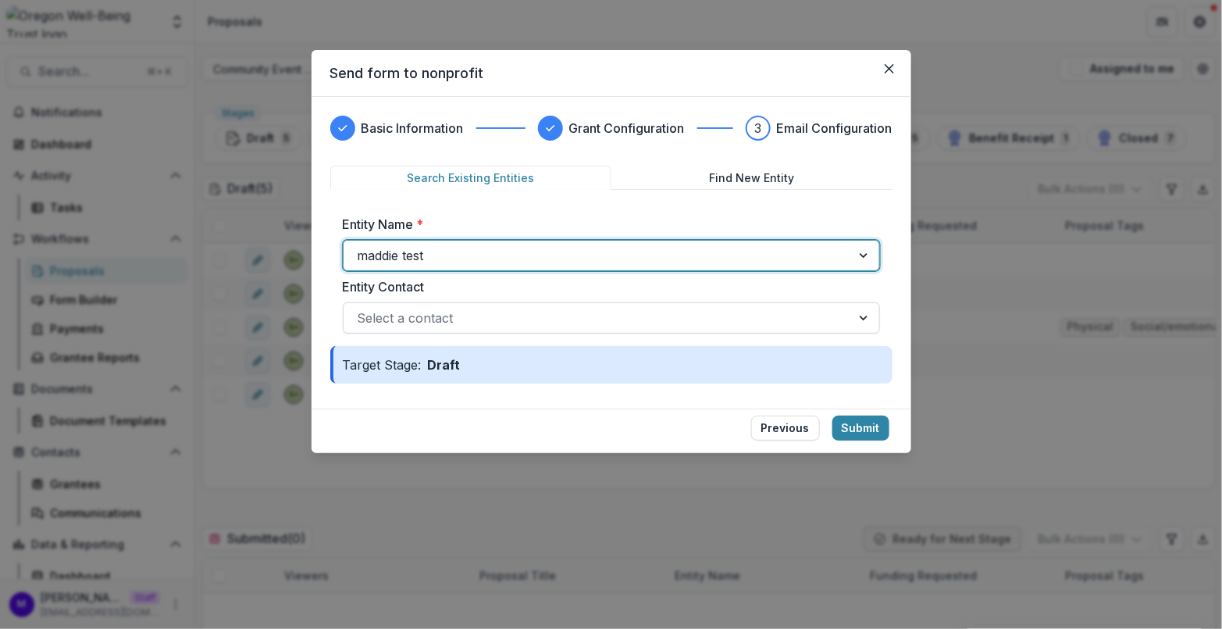
click at [553, 318] on div at bounding box center [597, 318] width 479 height 22
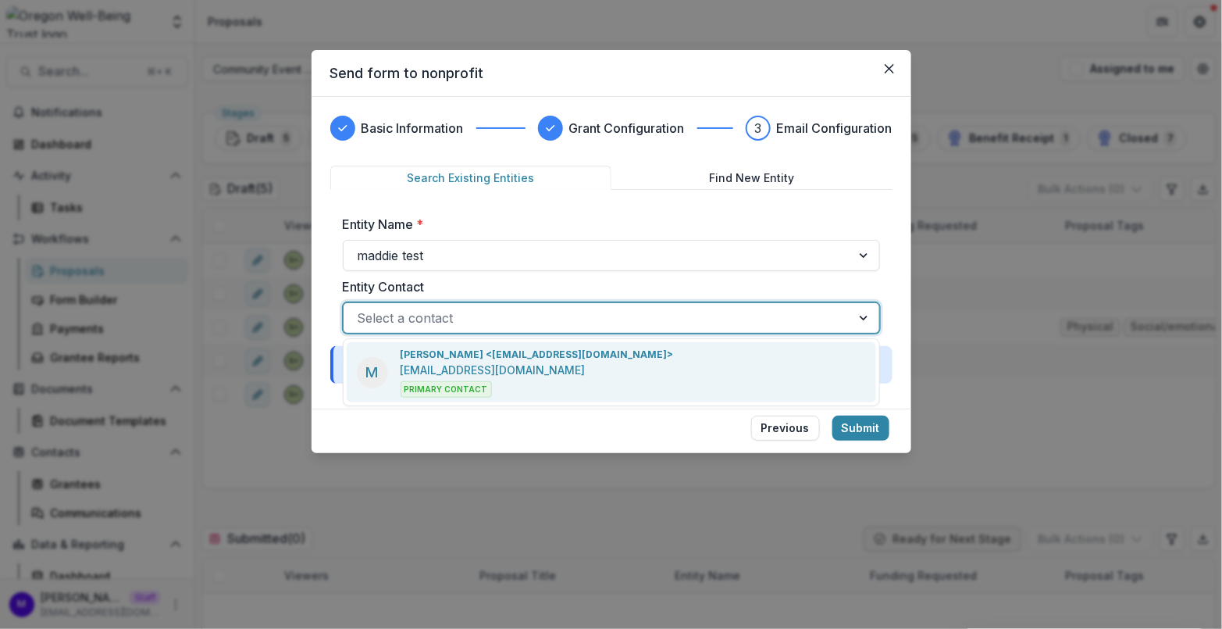
click at [550, 357] on p "[PERSON_NAME] <[EMAIL_ADDRESS][DOMAIN_NAME]>" at bounding box center [537, 354] width 273 height 14
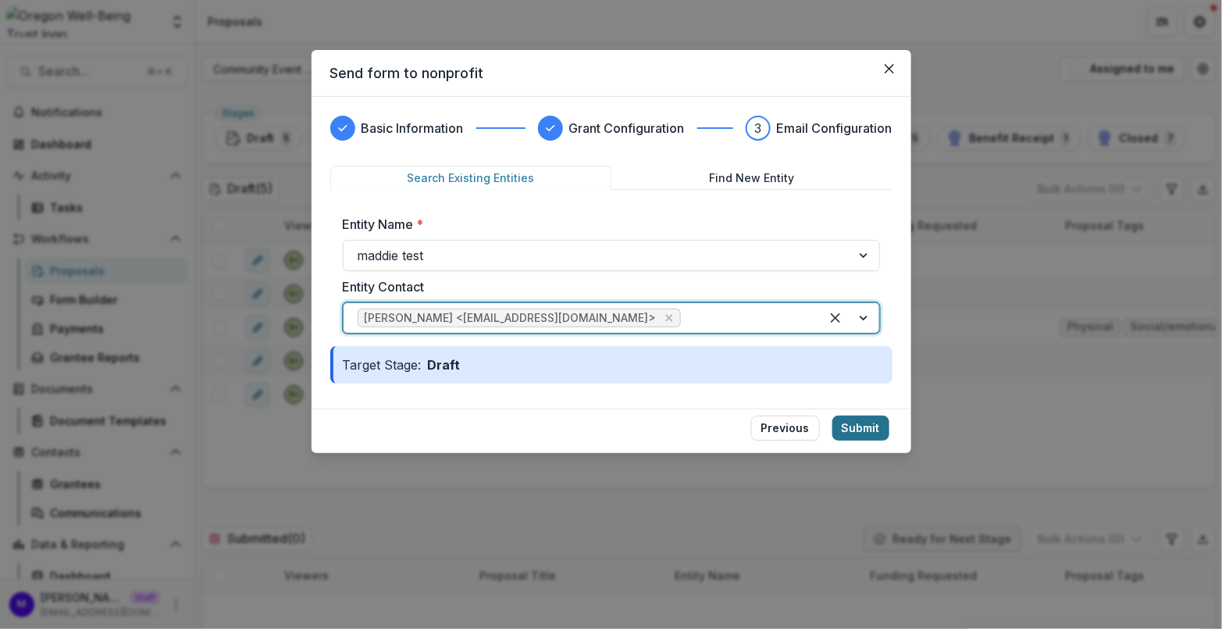
click at [874, 422] on button "Submit" at bounding box center [860, 427] width 57 height 25
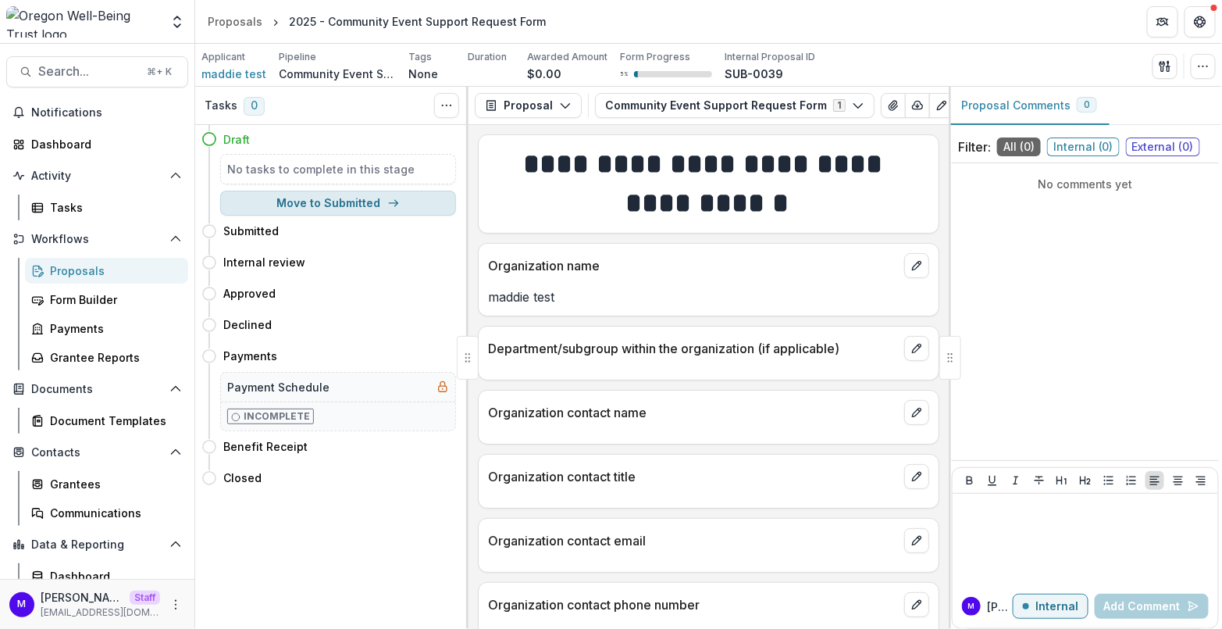
click at [387, 199] on icon "button" at bounding box center [393, 203] width 12 height 12
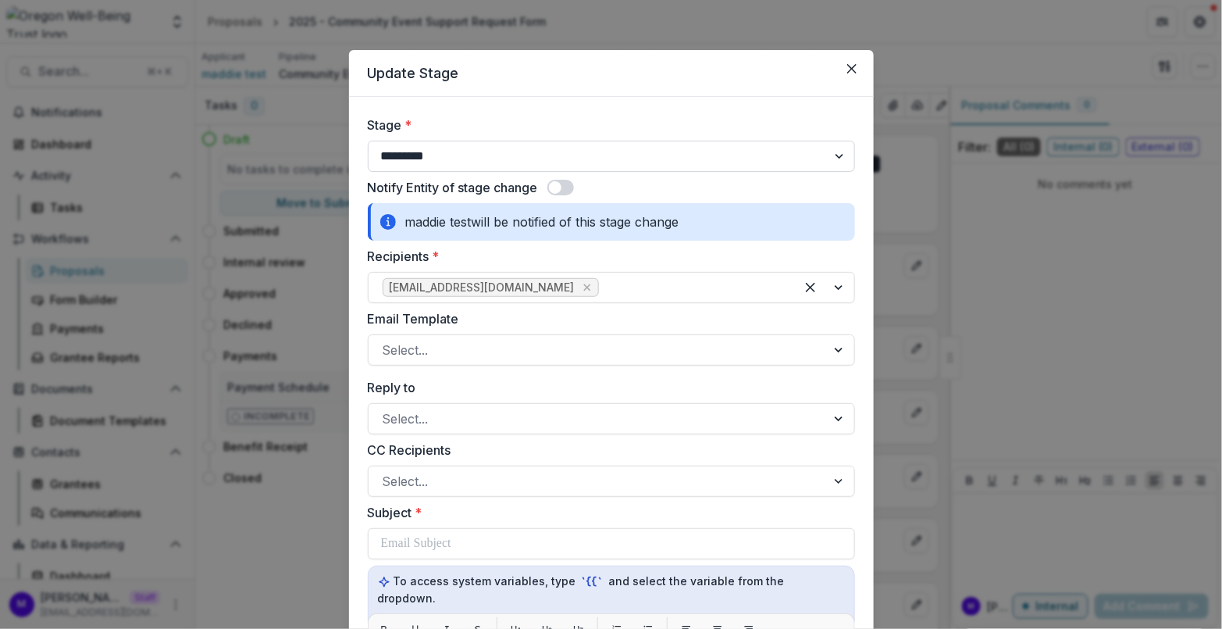
click at [486, 160] on select "**********" at bounding box center [611, 156] width 487 height 31
select select "********"
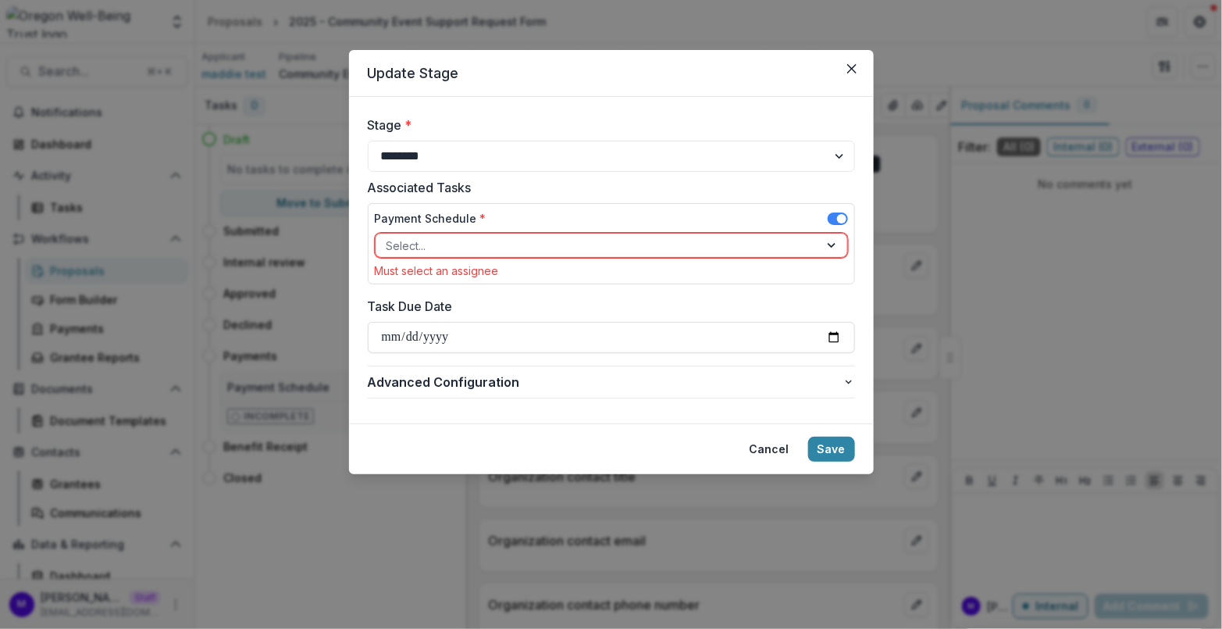
click at [542, 245] on div at bounding box center [598, 246] width 422 height 20
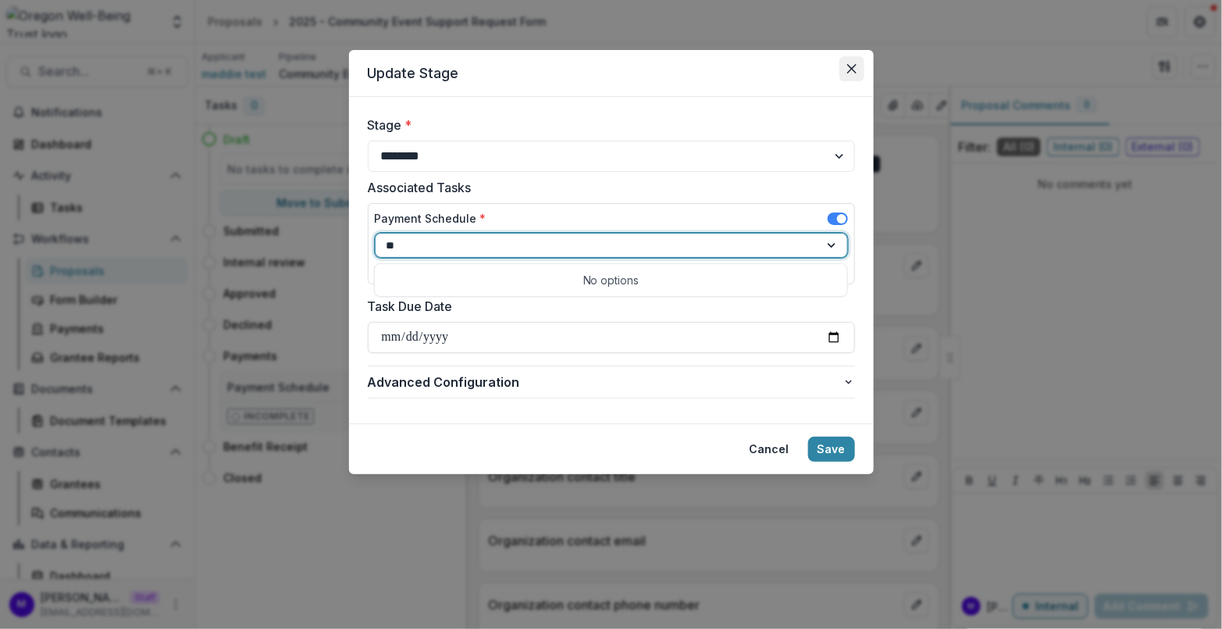
type input "**"
click at [846, 68] on button "Close" at bounding box center [851, 68] width 25 height 25
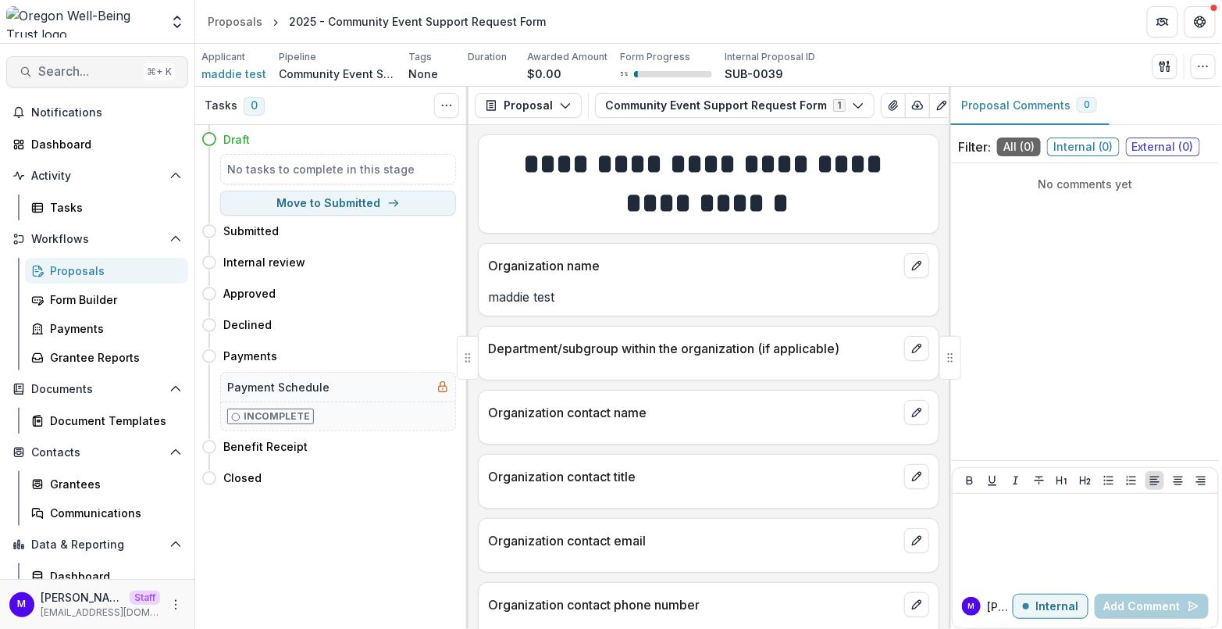
click at [76, 62] on button "Search... ⌘ + K" at bounding box center [97, 71] width 182 height 31
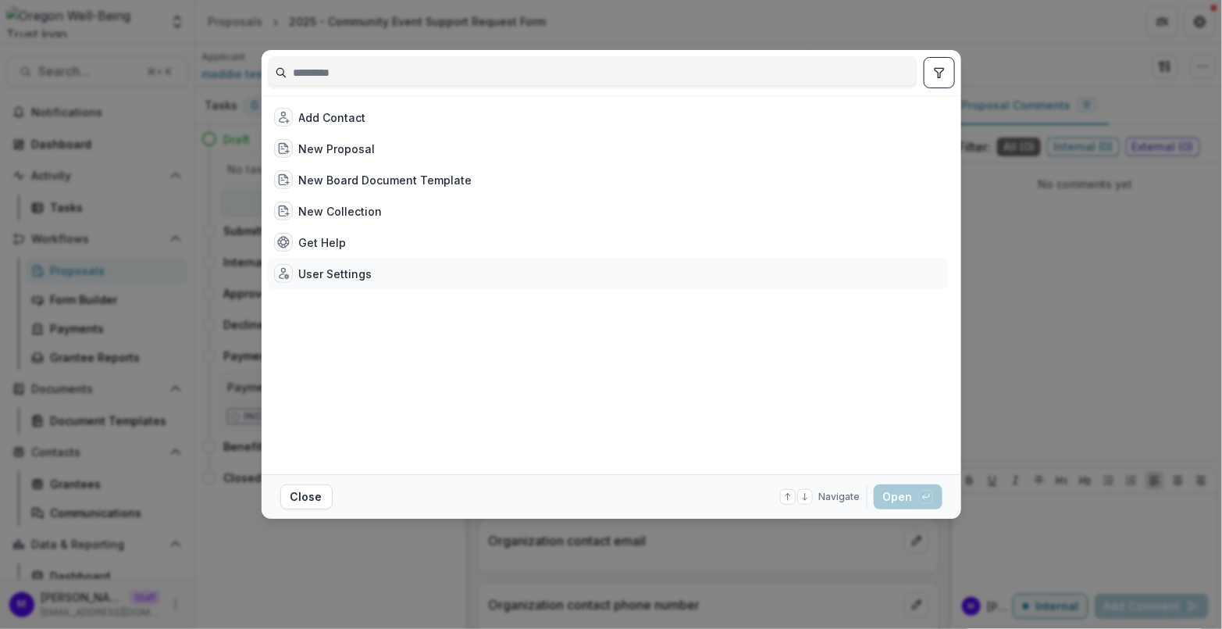
click at [331, 266] on div "User Settings" at bounding box center [335, 274] width 73 height 16
select select "**********"
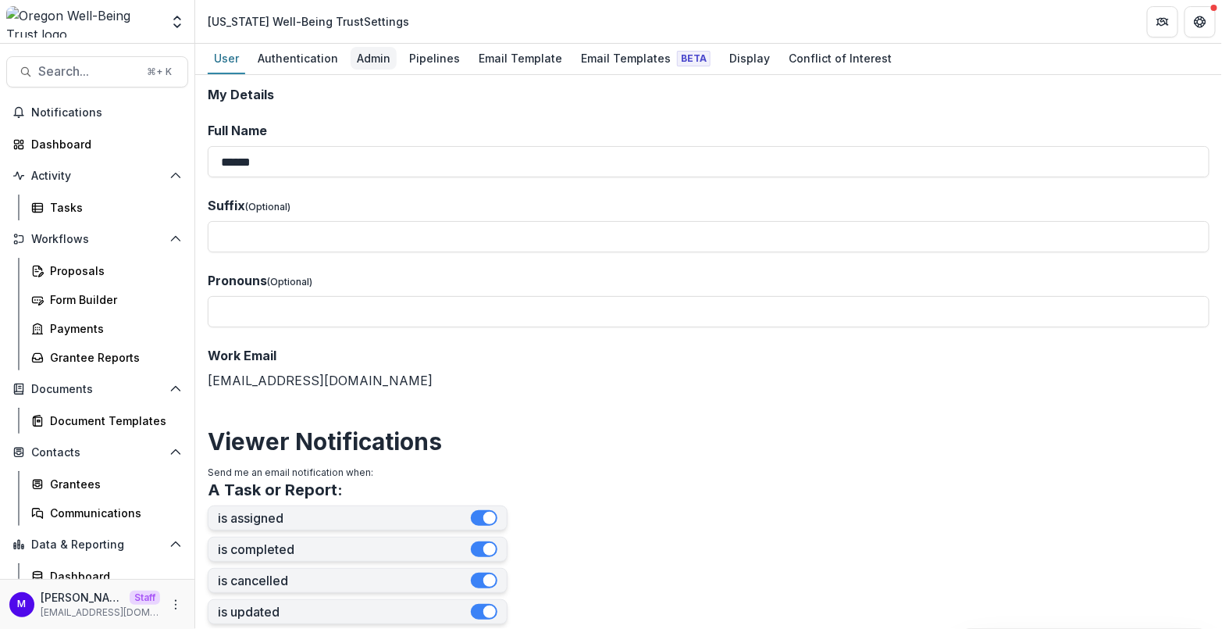
click at [380, 57] on div "Admin" at bounding box center [374, 58] width 46 height 23
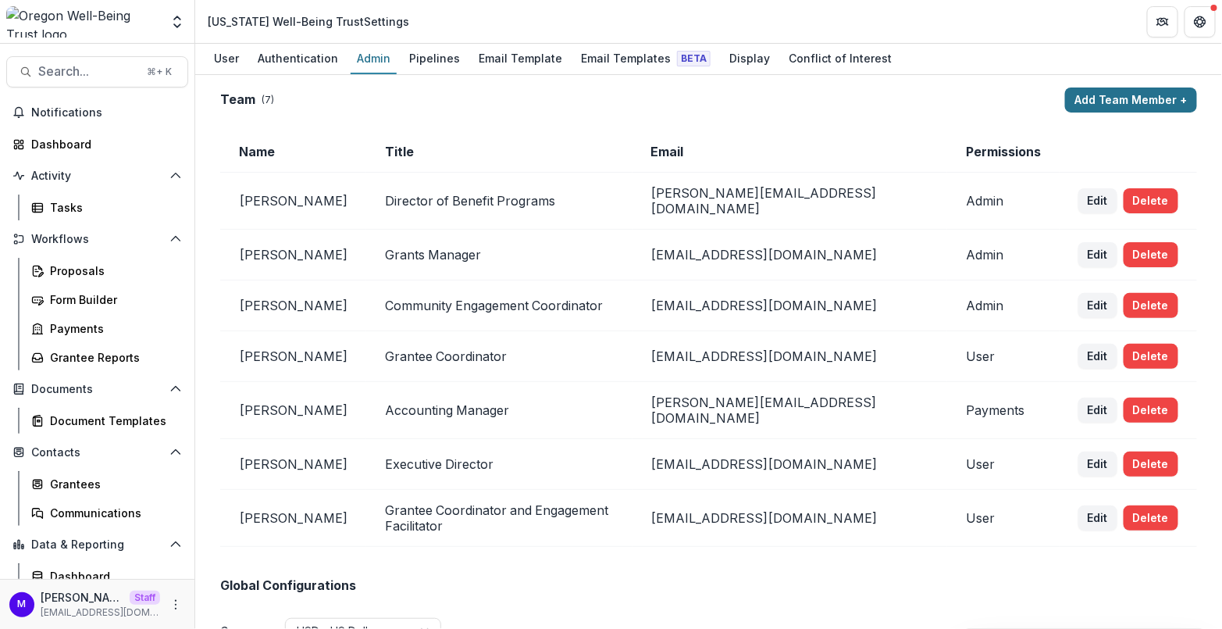
click at [1107, 103] on button "Add Team Member +" at bounding box center [1131, 99] width 132 height 25
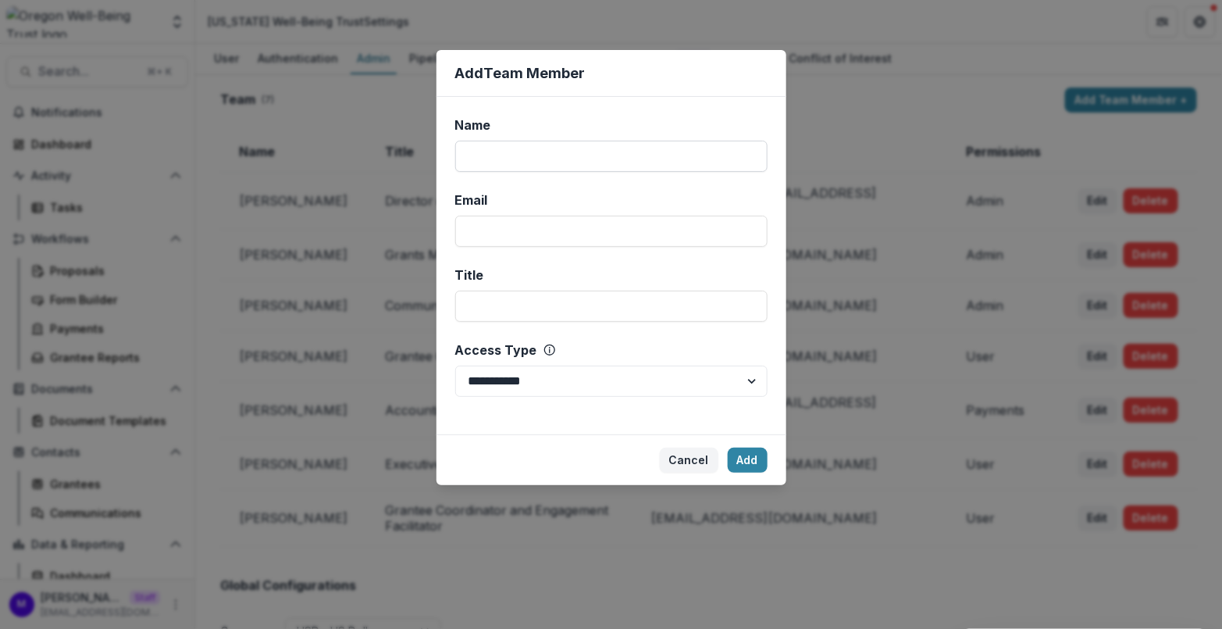
click at [613, 159] on input "Name" at bounding box center [611, 156] width 312 height 31
type input "**"
click at [537, 228] on input "Email" at bounding box center [611, 231] width 312 height 31
type input "**********"
click at [602, 383] on select "**********" at bounding box center [611, 380] width 312 height 31
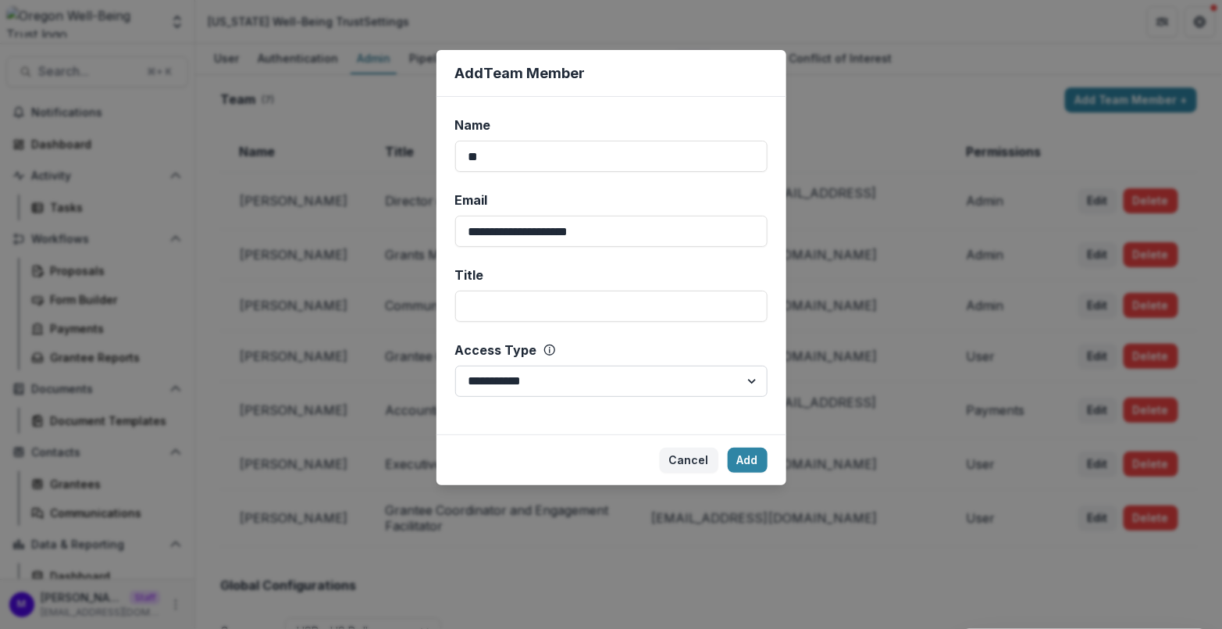
select select "*****"
click at [749, 452] on button "Add" at bounding box center [748, 459] width 40 height 25
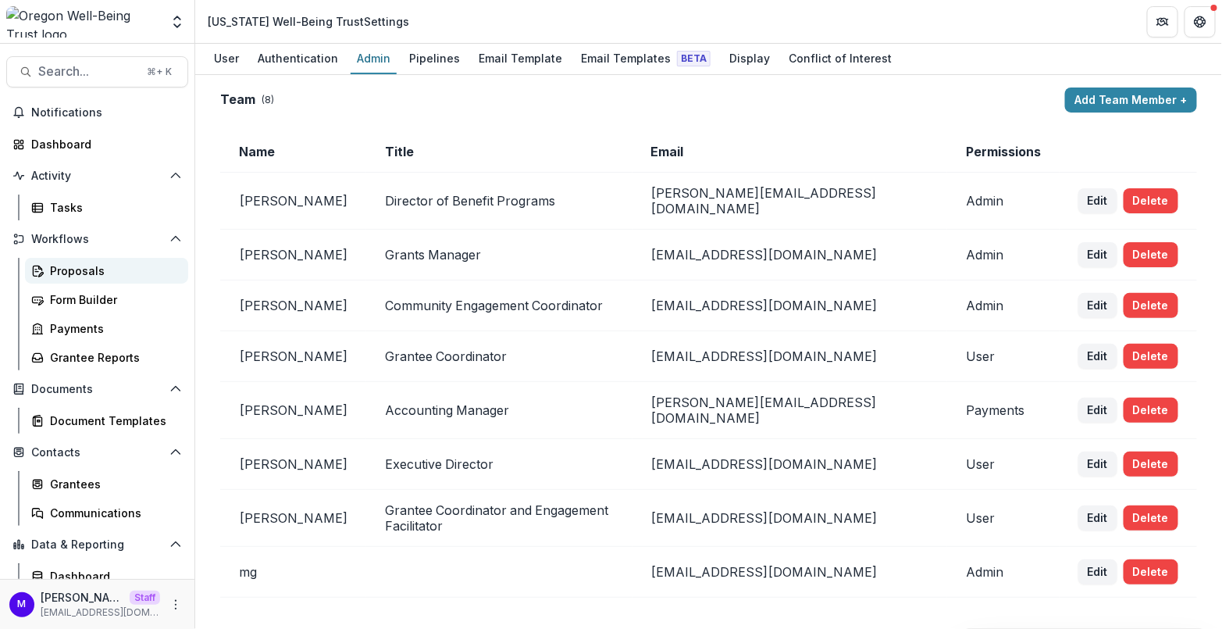
click at [101, 263] on div "Proposals" at bounding box center [113, 270] width 126 height 16
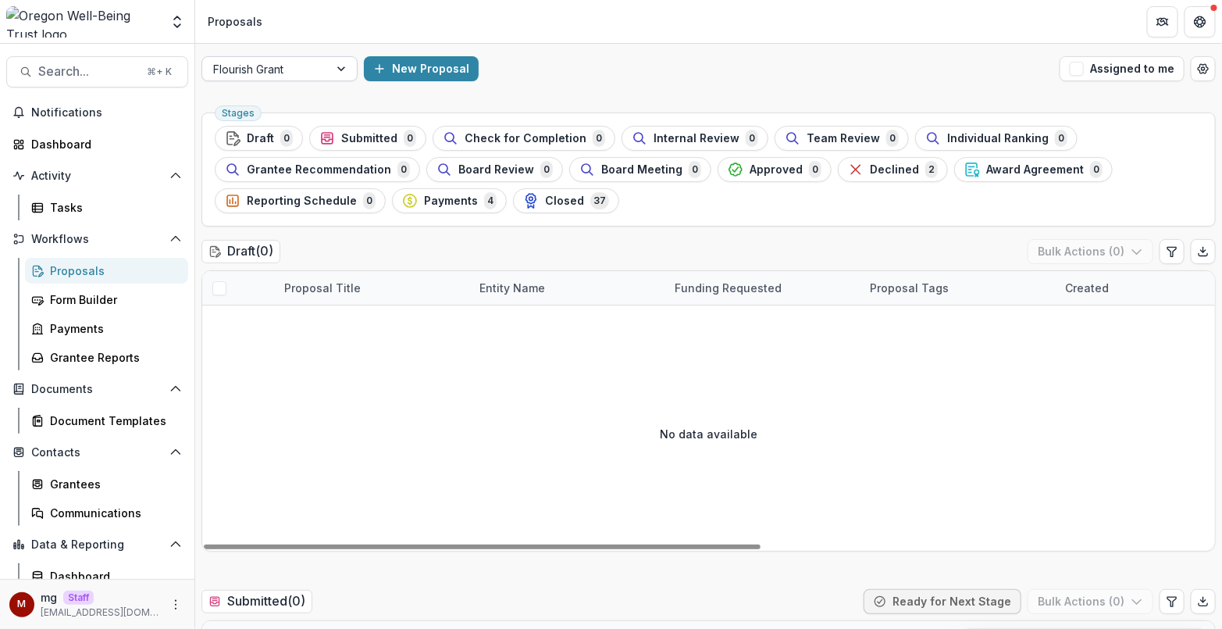
click at [329, 75] on div "Flourish Grant" at bounding box center [265, 69] width 127 height 23
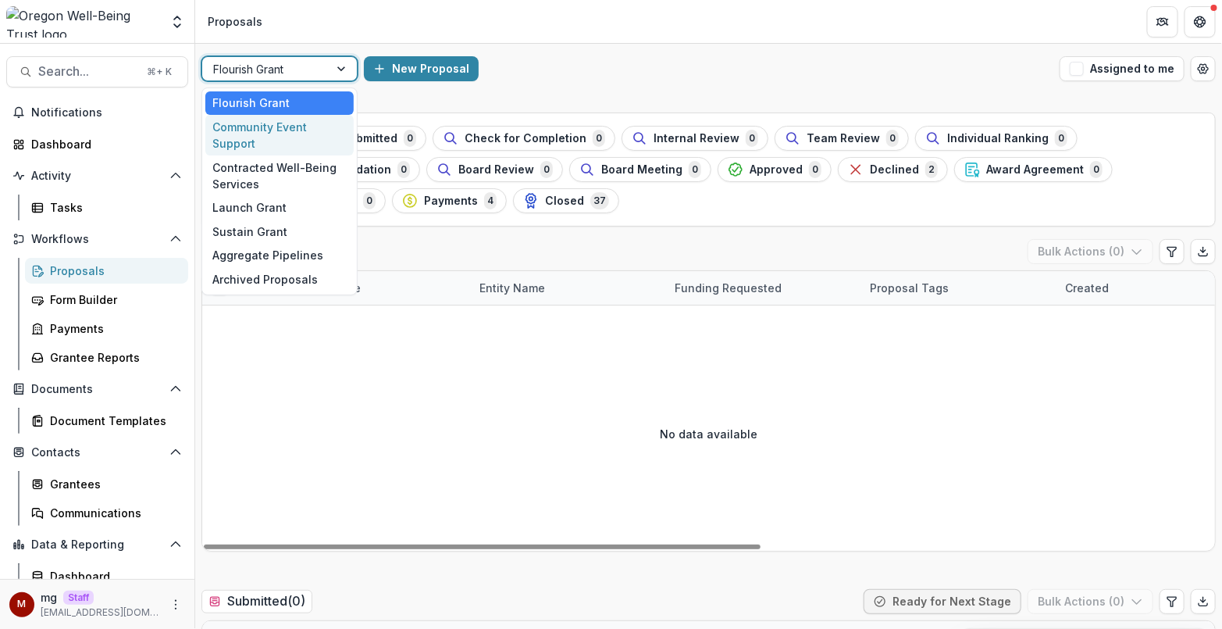
click at [316, 140] on div "Community Event Support" at bounding box center [279, 135] width 148 height 41
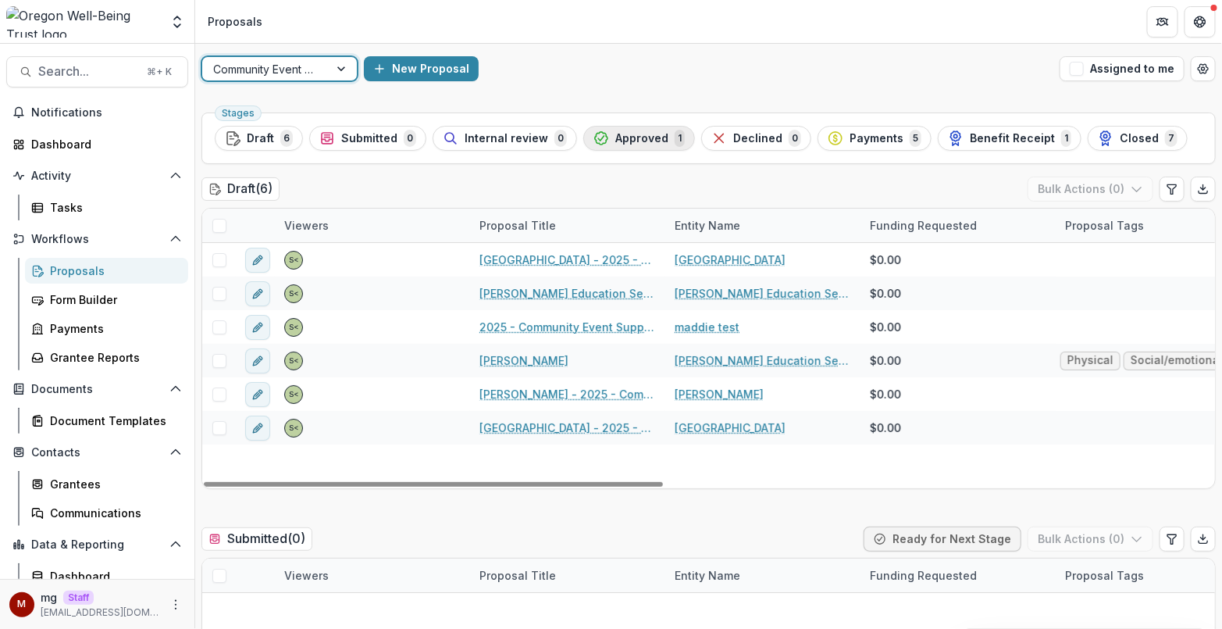
click at [640, 139] on span "Approved" at bounding box center [641, 138] width 53 height 13
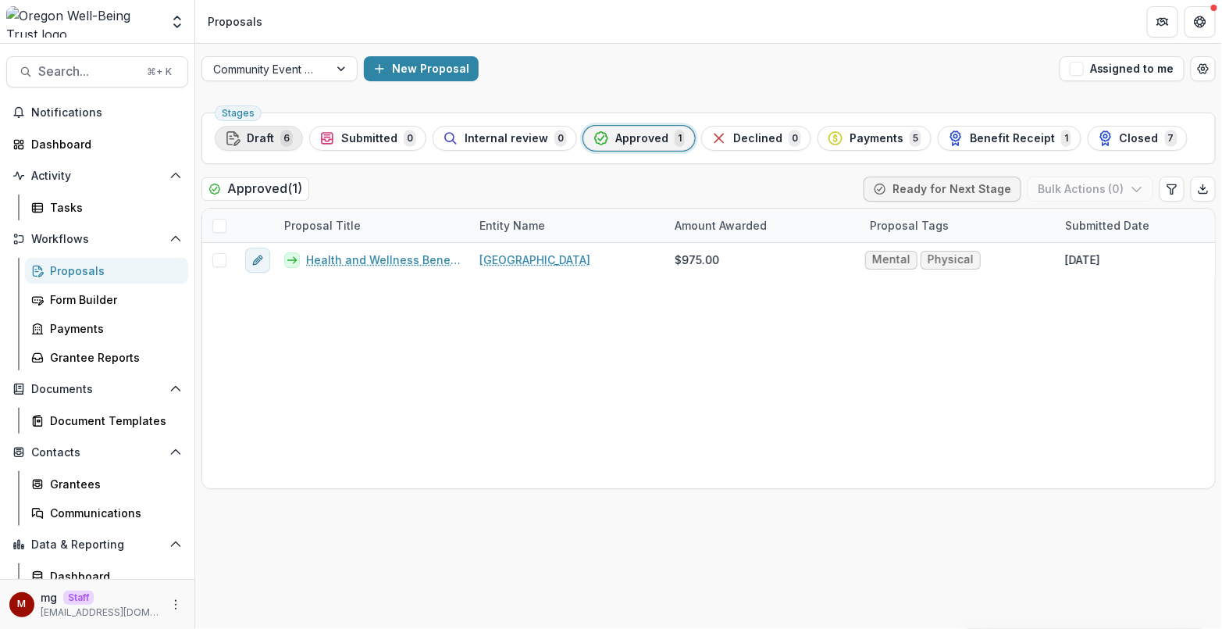
click at [274, 140] on div "Draft 6" at bounding box center [259, 138] width 68 height 17
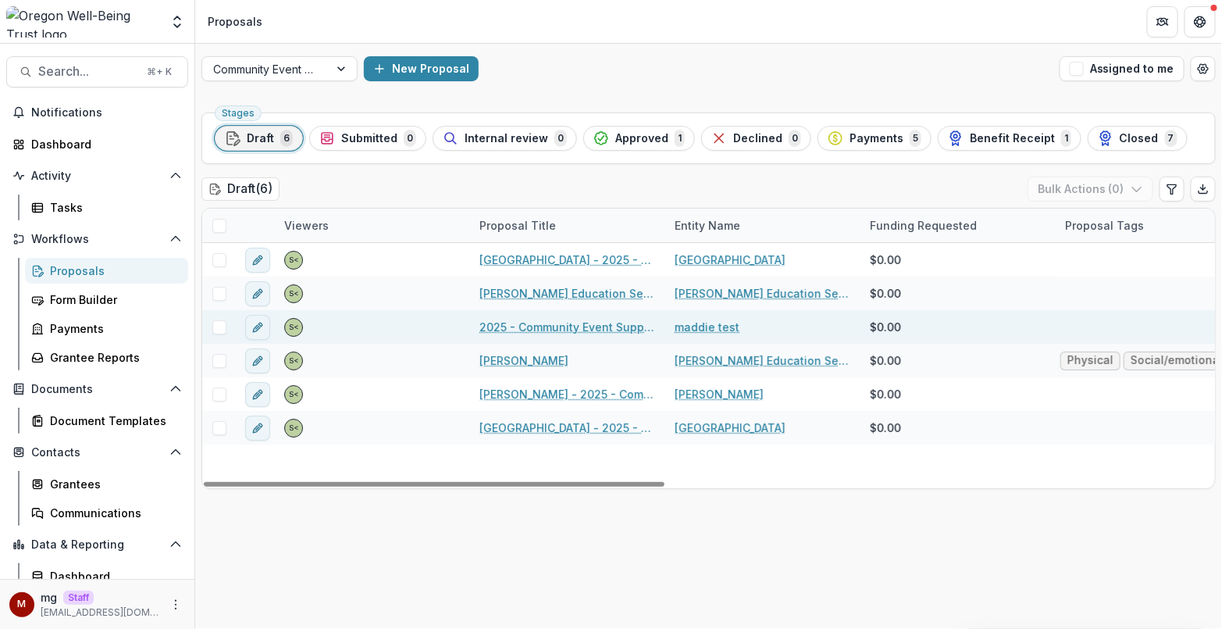
click at [598, 330] on link "2025 - Community Event Support Request Form" at bounding box center [567, 327] width 176 height 16
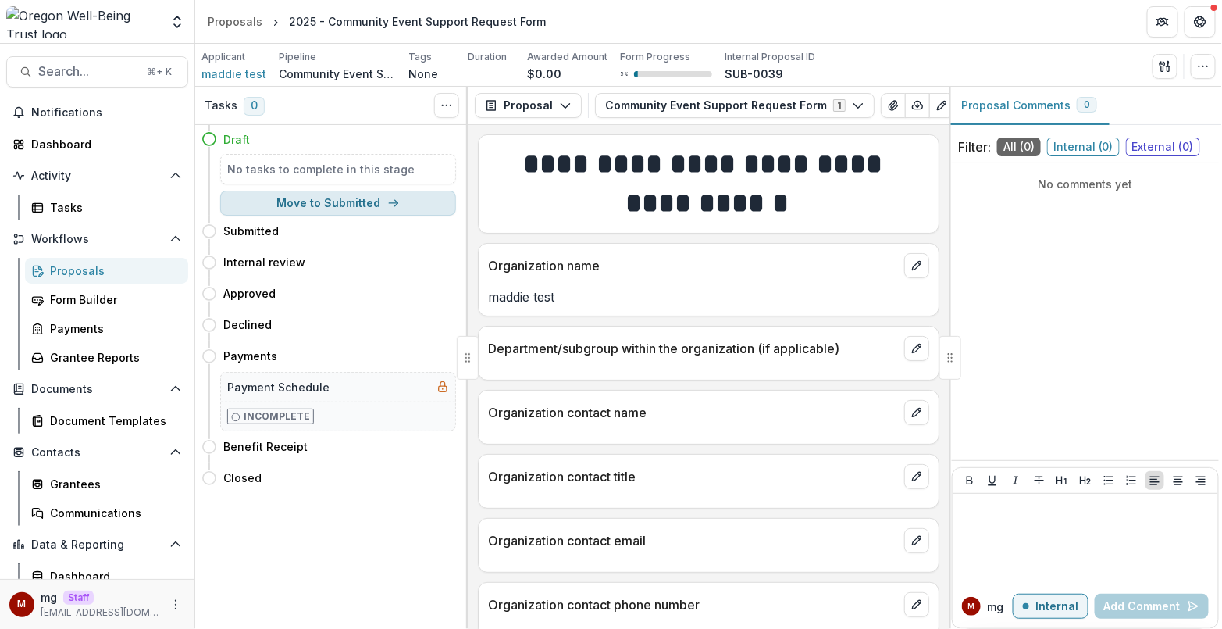
click at [319, 205] on button "Move to Submitted" at bounding box center [338, 203] width 236 height 25
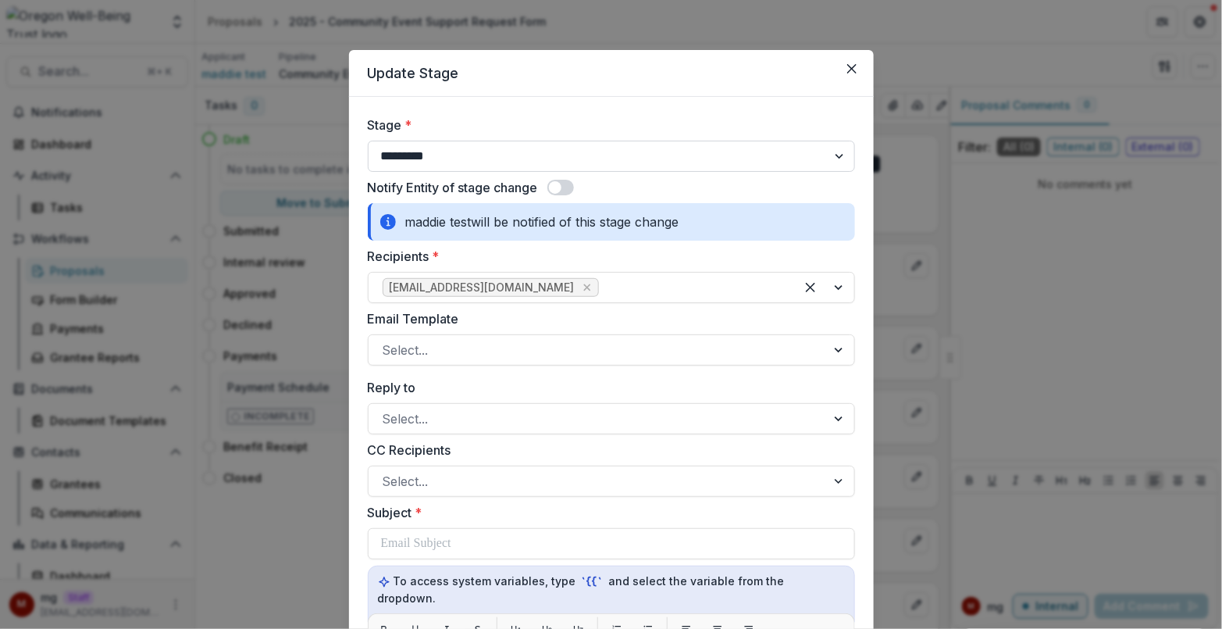
click at [469, 148] on select "**********" at bounding box center [611, 156] width 487 height 31
select select "********"
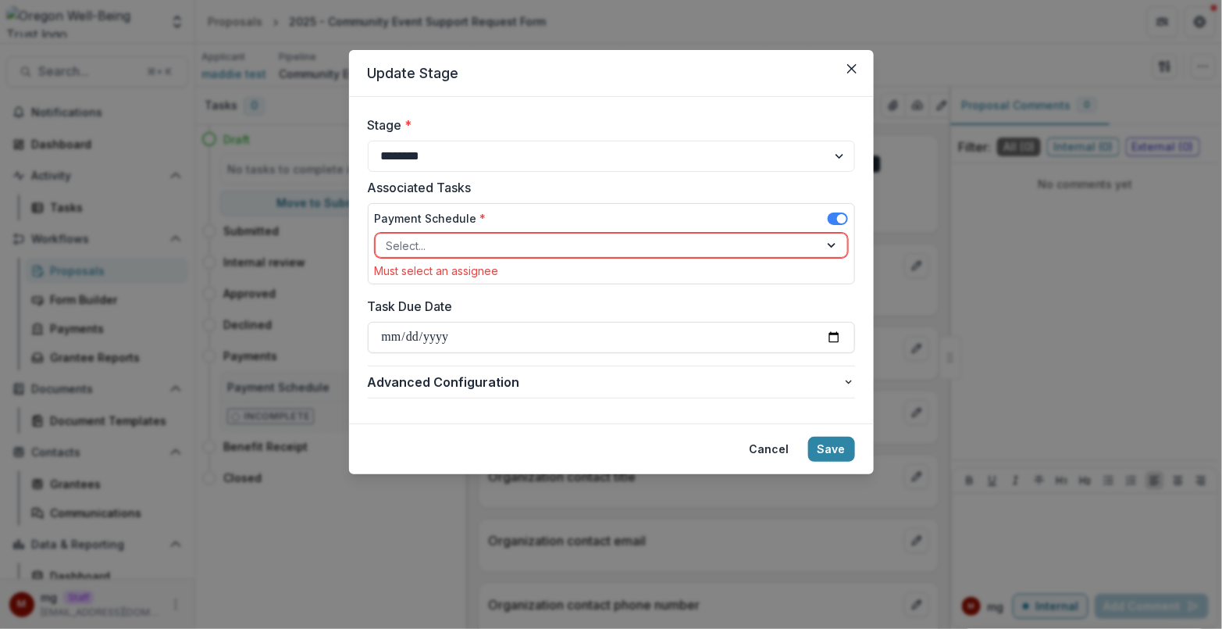
click at [487, 252] on div at bounding box center [598, 246] width 422 height 20
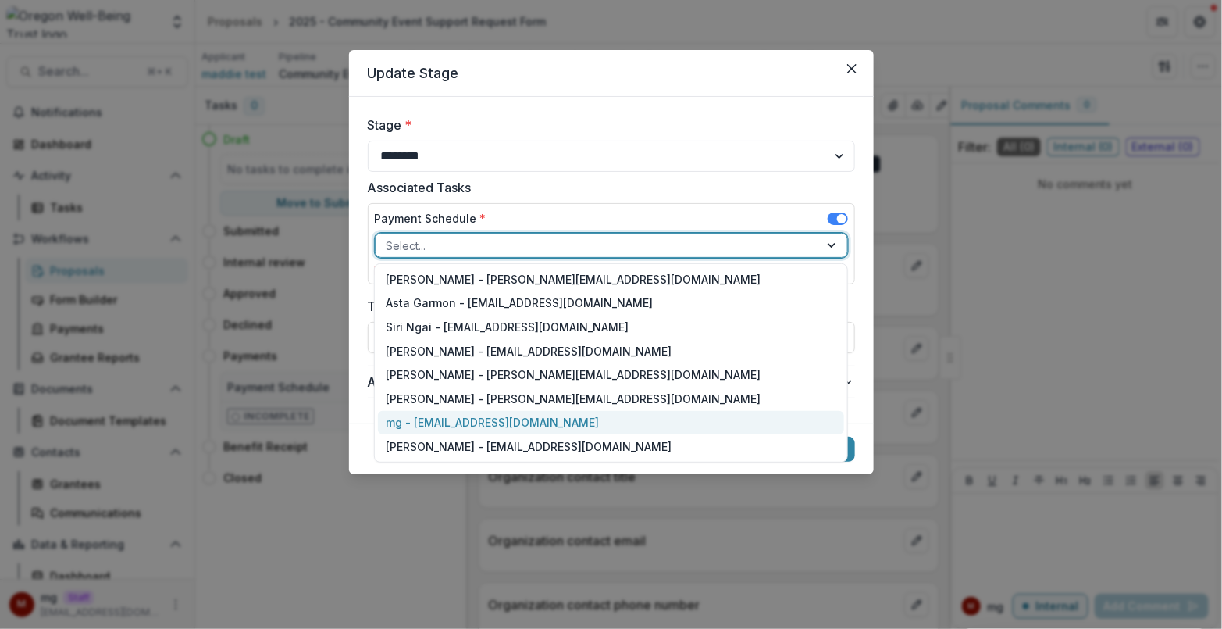
click at [494, 426] on div "mg - [EMAIL_ADDRESS][DOMAIN_NAME]" at bounding box center [611, 423] width 466 height 24
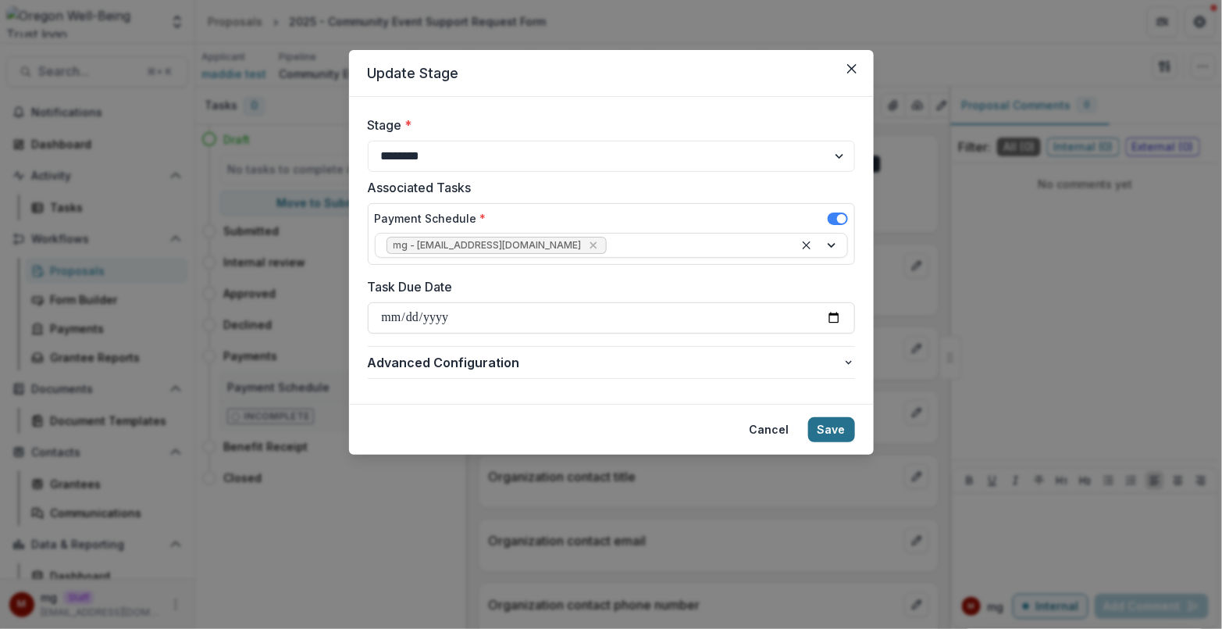
click at [846, 423] on button "Save" at bounding box center [831, 429] width 47 height 25
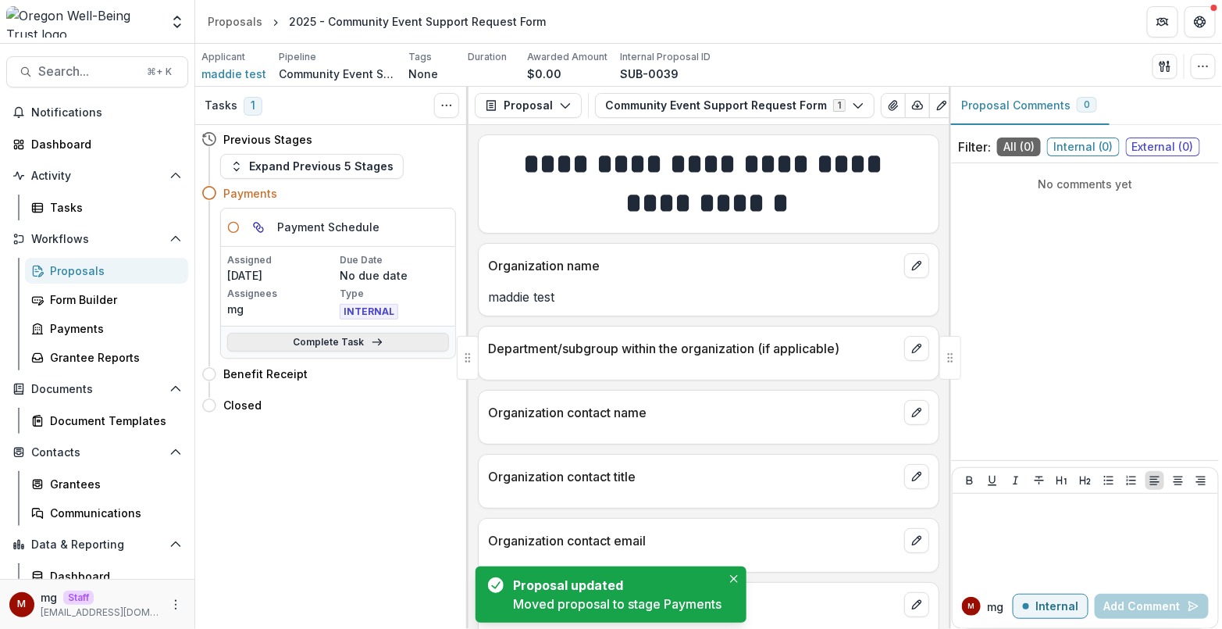
click at [351, 344] on link "Complete Task" at bounding box center [338, 342] width 222 height 19
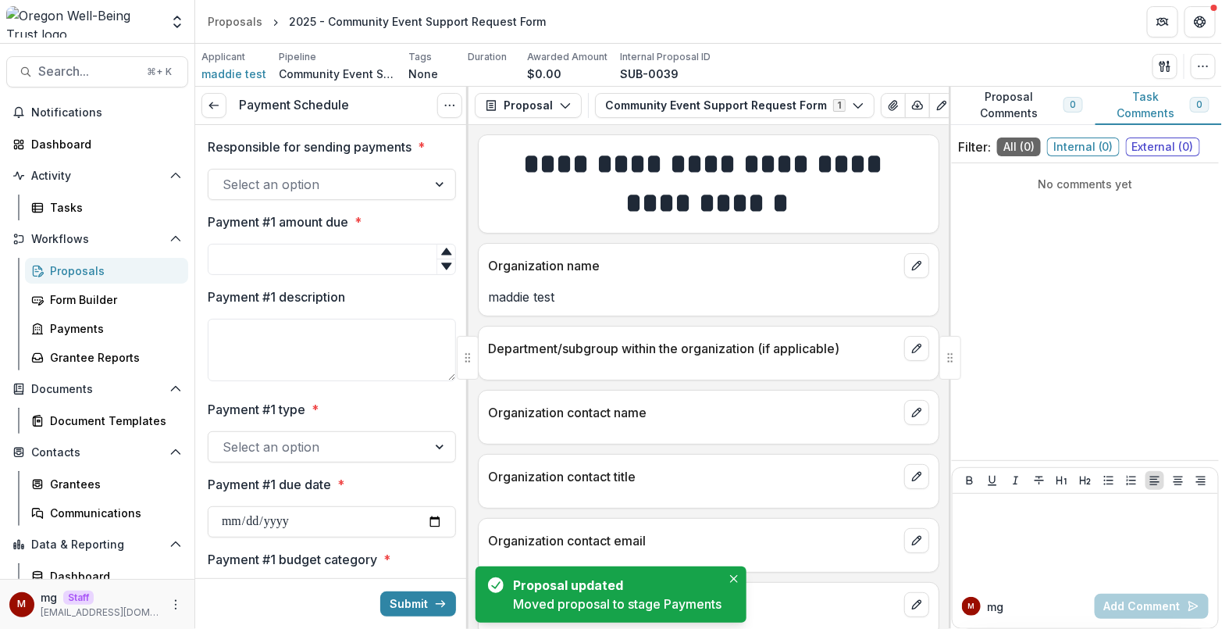
click at [363, 194] on div at bounding box center [318, 184] width 191 height 22
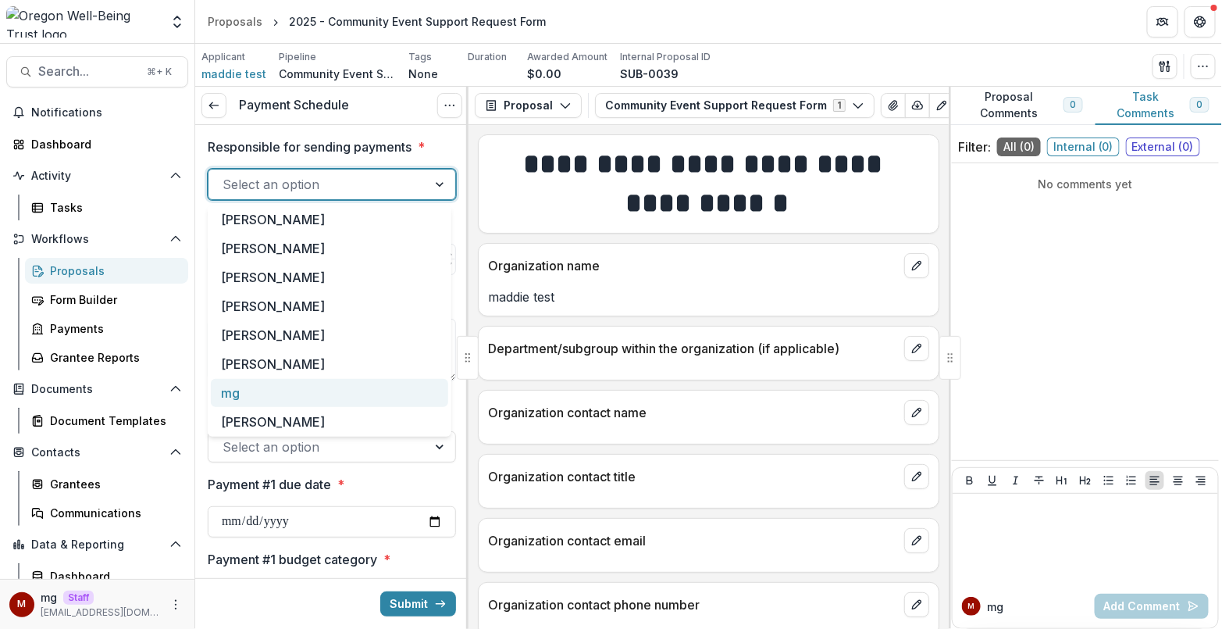
click at [306, 387] on div "mg" at bounding box center [329, 393] width 237 height 29
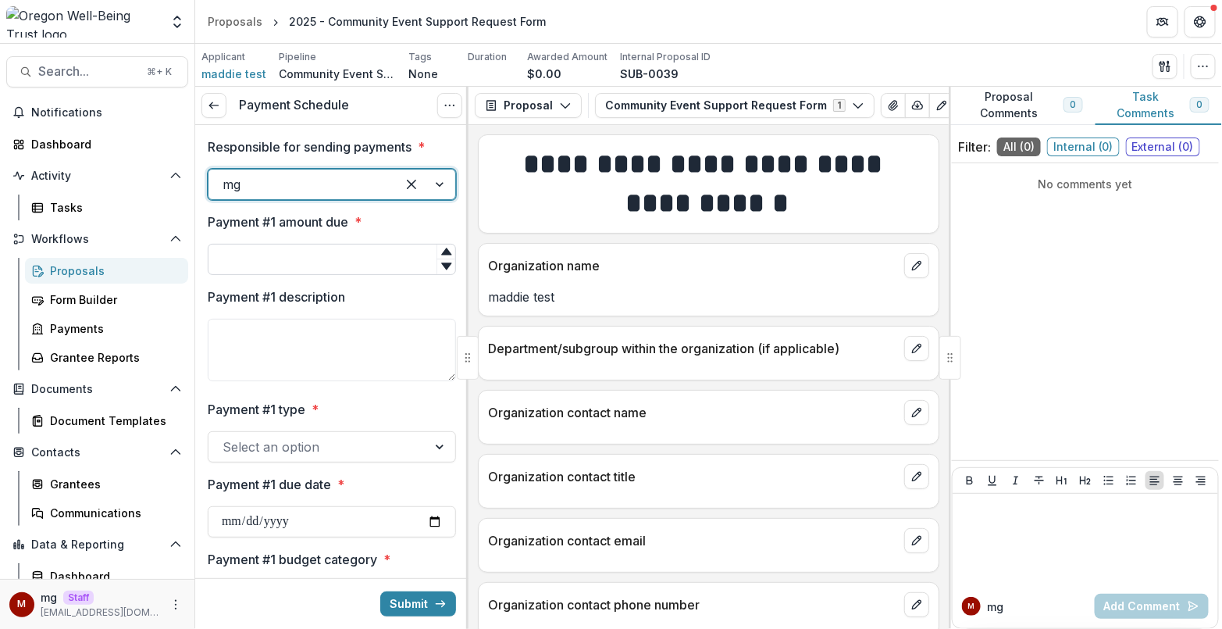
click at [304, 261] on input "Payment #1 amount due *" at bounding box center [332, 259] width 248 height 31
type input "***"
click at [356, 446] on div at bounding box center [318, 447] width 191 height 22
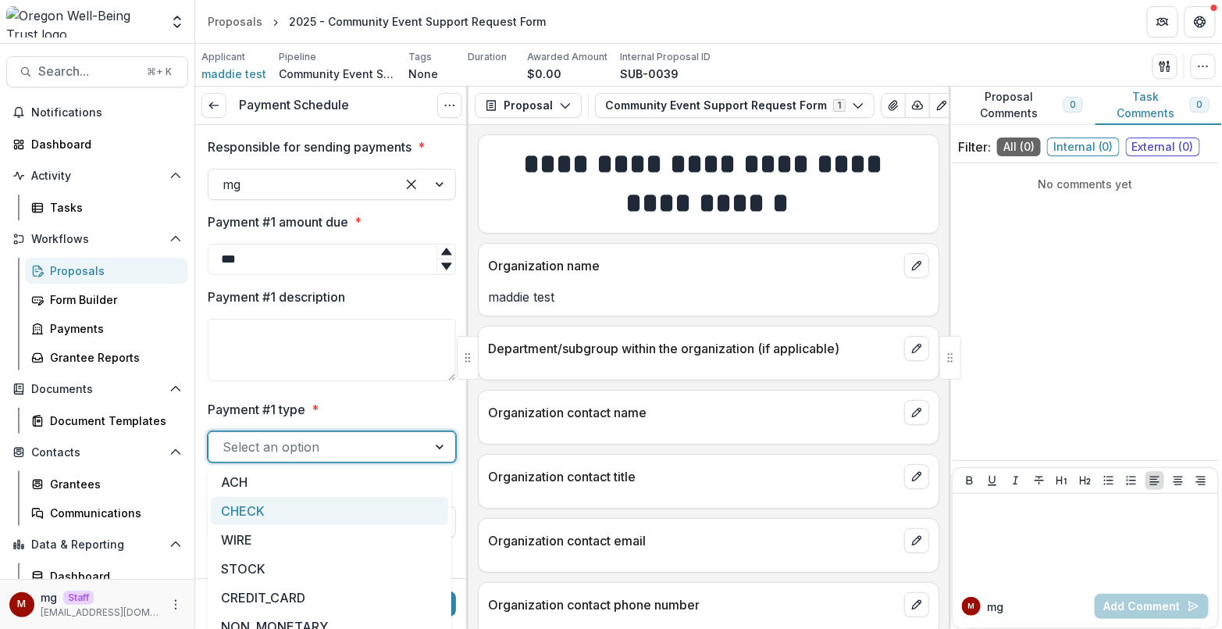
click at [301, 503] on div "CHECK" at bounding box center [329, 511] width 237 height 29
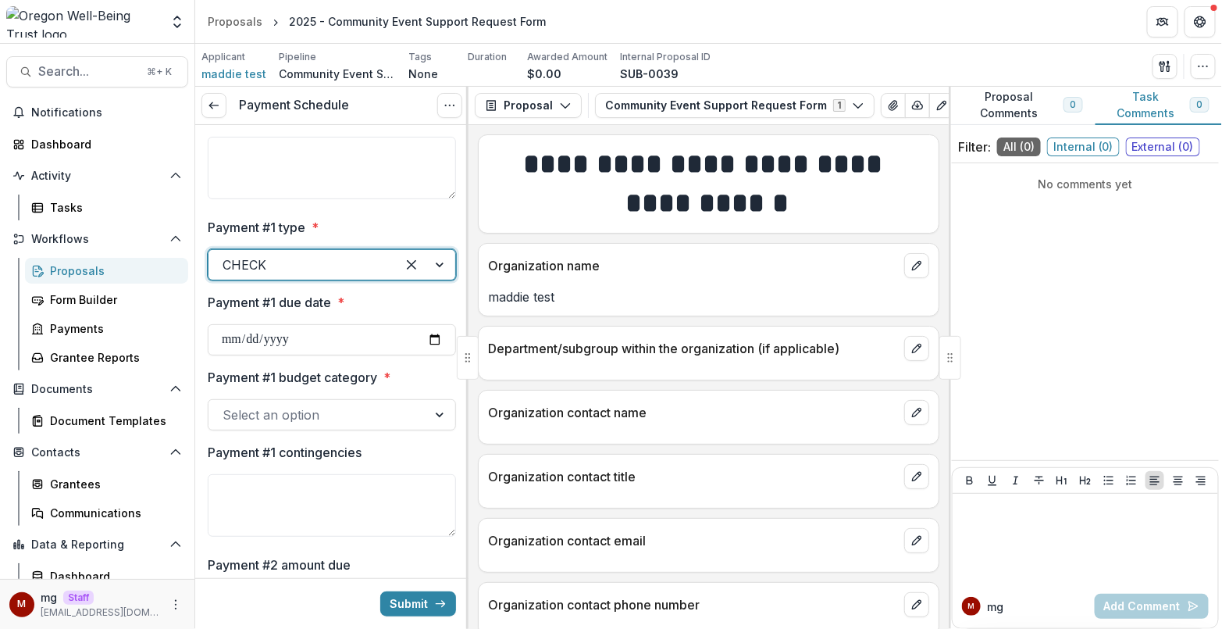
scroll to position [222, 0]
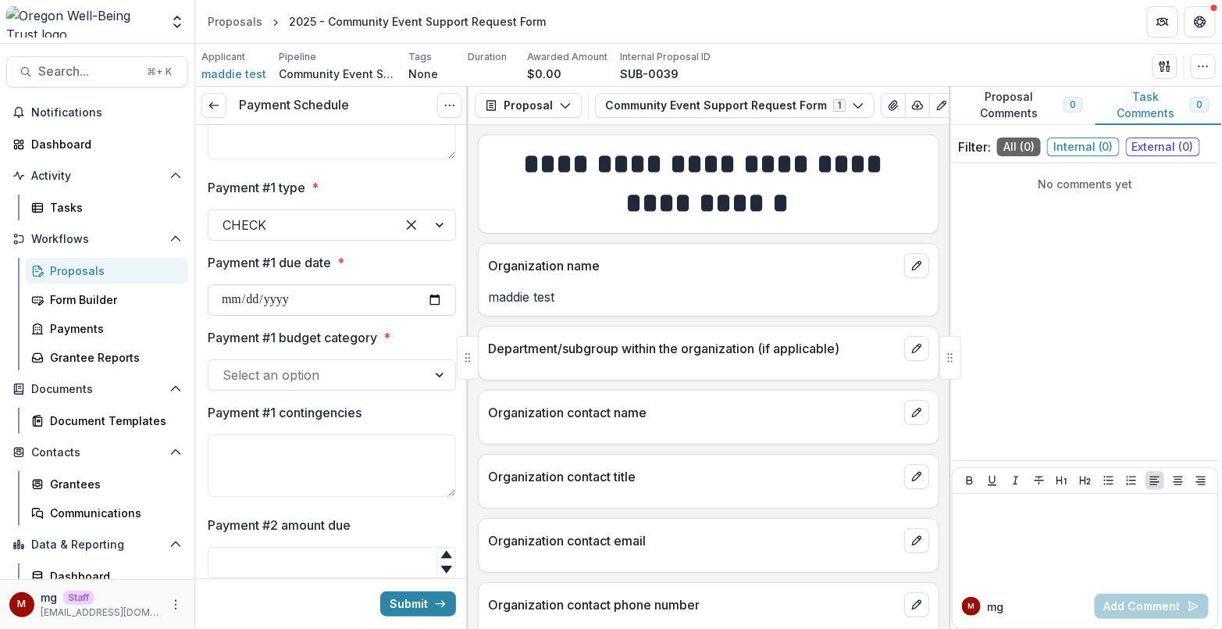
click at [428, 296] on input "Payment #1 due date *" at bounding box center [332, 299] width 248 height 31
type input "**********"
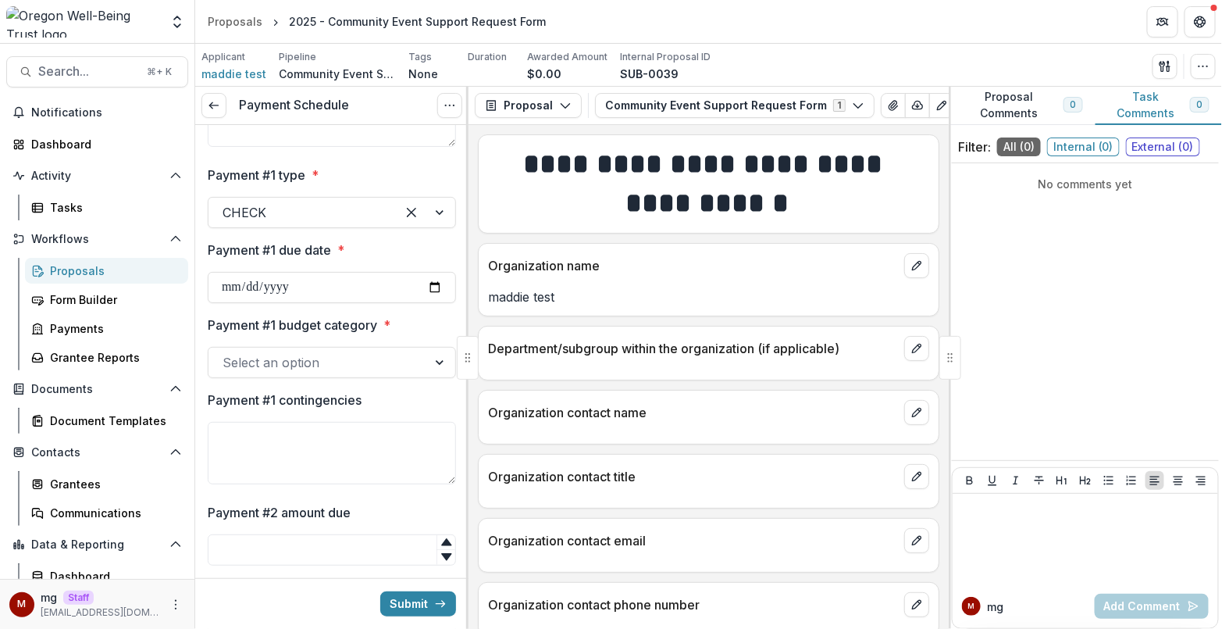
click at [372, 365] on div at bounding box center [318, 362] width 191 height 22
click at [369, 360] on div at bounding box center [318, 362] width 191 height 22
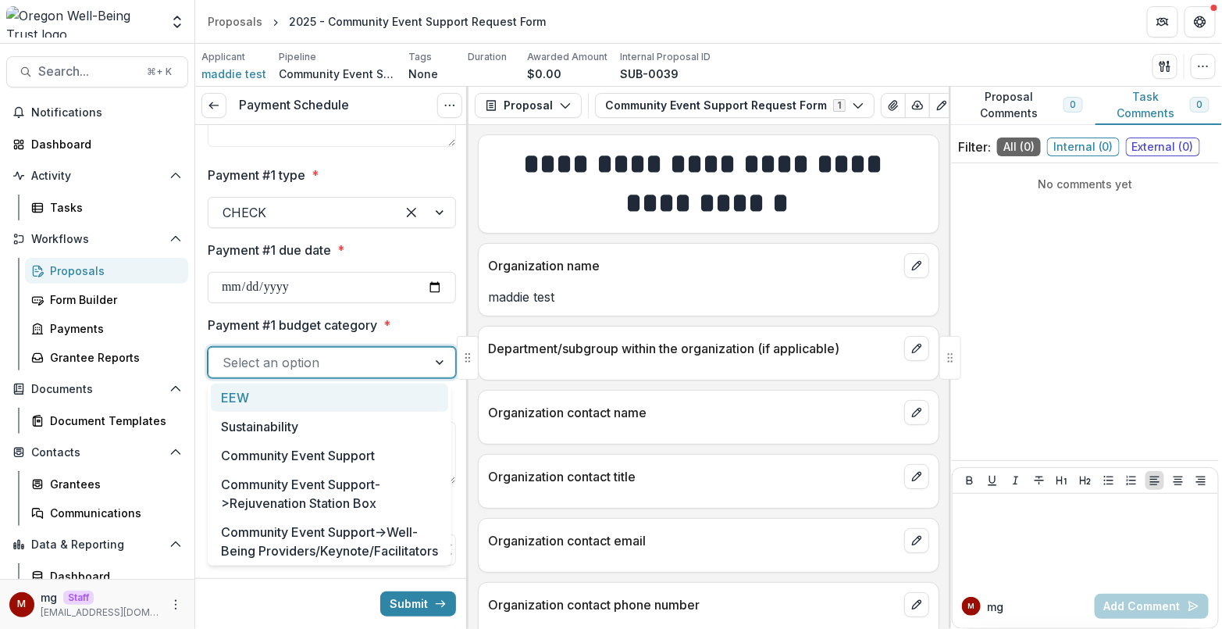
click at [432, 366] on div at bounding box center [441, 362] width 28 height 30
